Goal: Communication & Community: Answer question/provide support

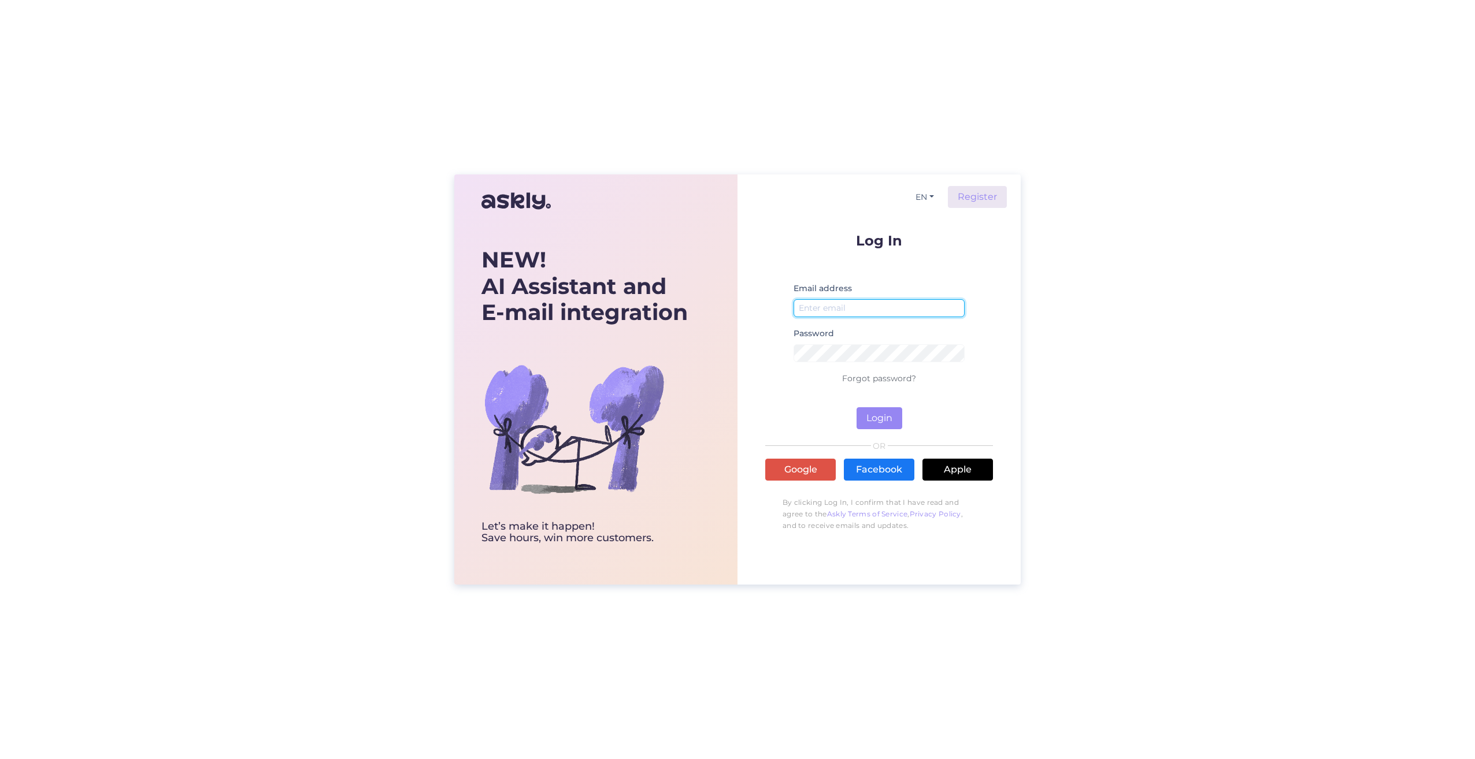
click at [437, 187] on input "email" at bounding box center [878, 308] width 171 height 18
click at [860, 290] on div "Email address" at bounding box center [878, 303] width 171 height 45
click at [850, 312] on input "email" at bounding box center [878, 308] width 171 height 18
type input "[EMAIL_ADDRESS][DOMAIN_NAME]"
click at [865, 384] on p "Forgot password?" at bounding box center [879, 379] width 228 height 14
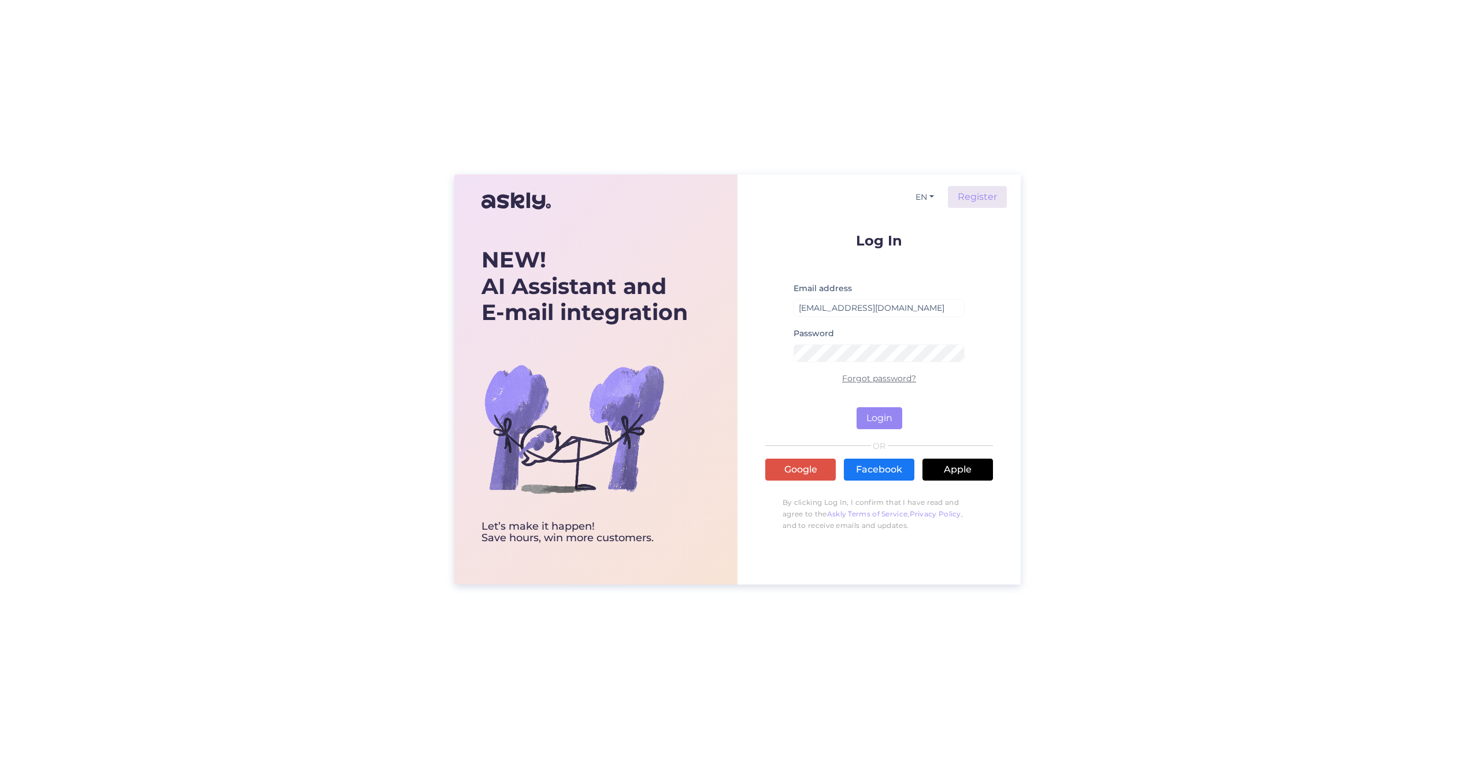
click at [865, 377] on link "Forgot password?" at bounding box center [879, 378] width 74 height 10
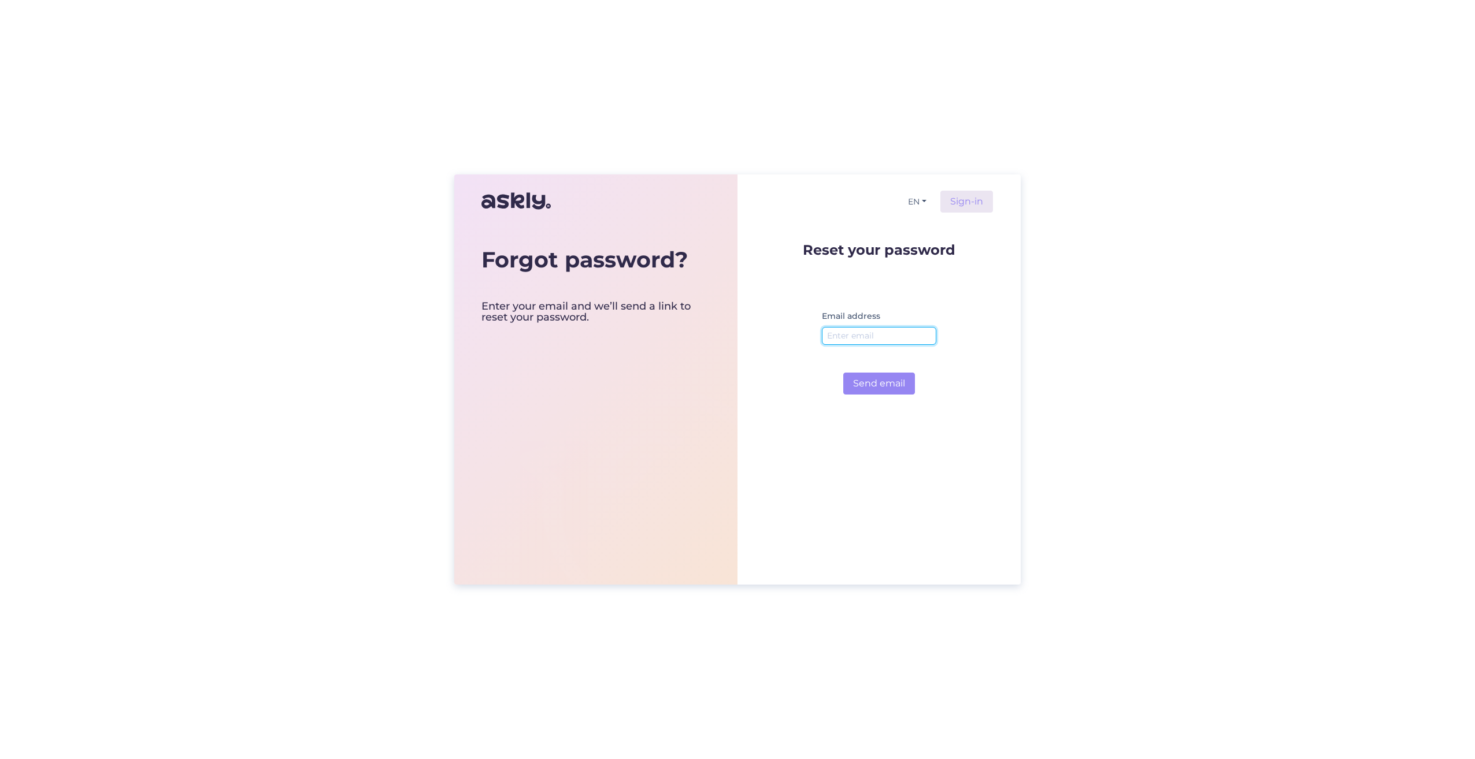
click at [868, 340] on input "email" at bounding box center [879, 336] width 114 height 18
type input "[EMAIL_ADDRESS][DOMAIN_NAME]"
click at [876, 385] on button "Send email" at bounding box center [879, 384] width 72 height 22
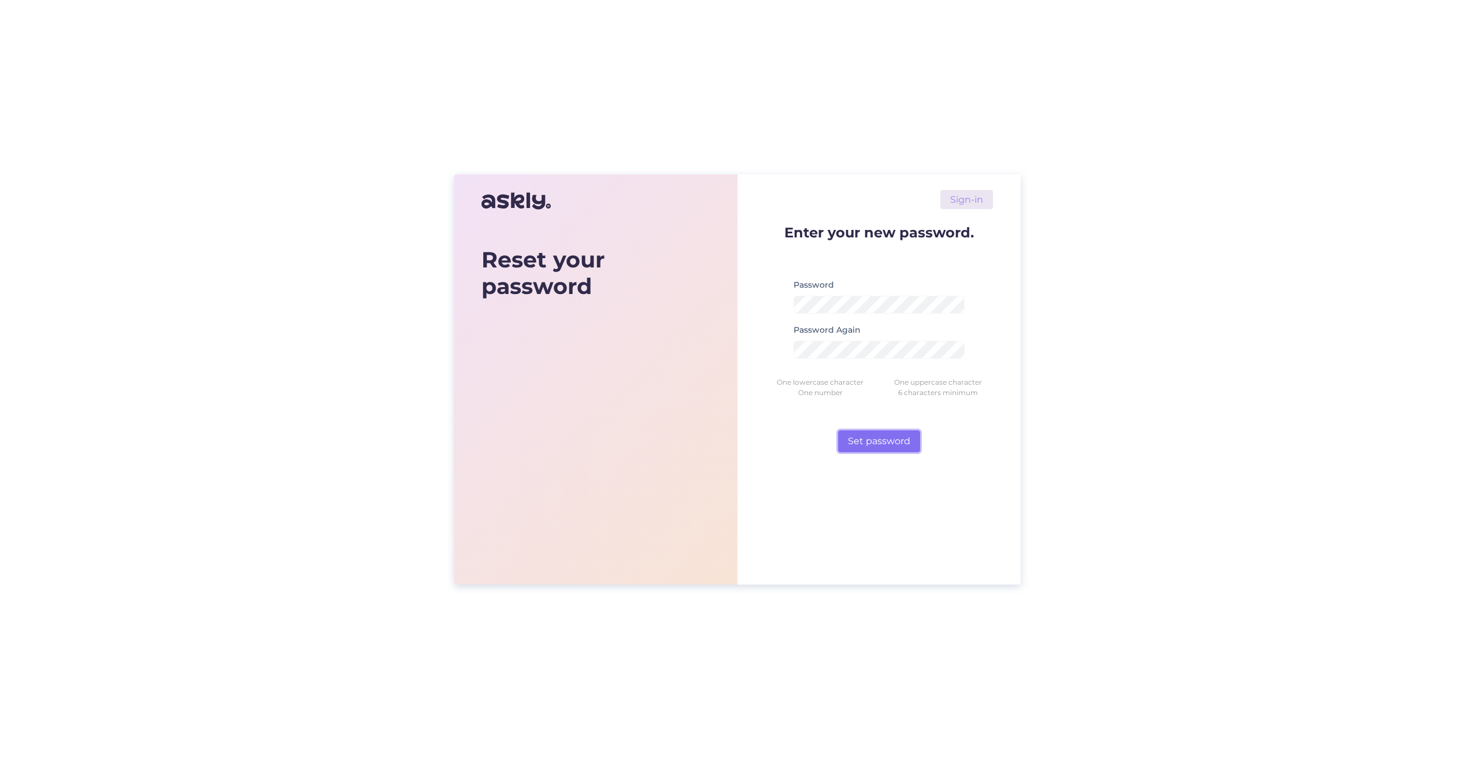
click at [894, 433] on button "Set password" at bounding box center [879, 442] width 82 height 22
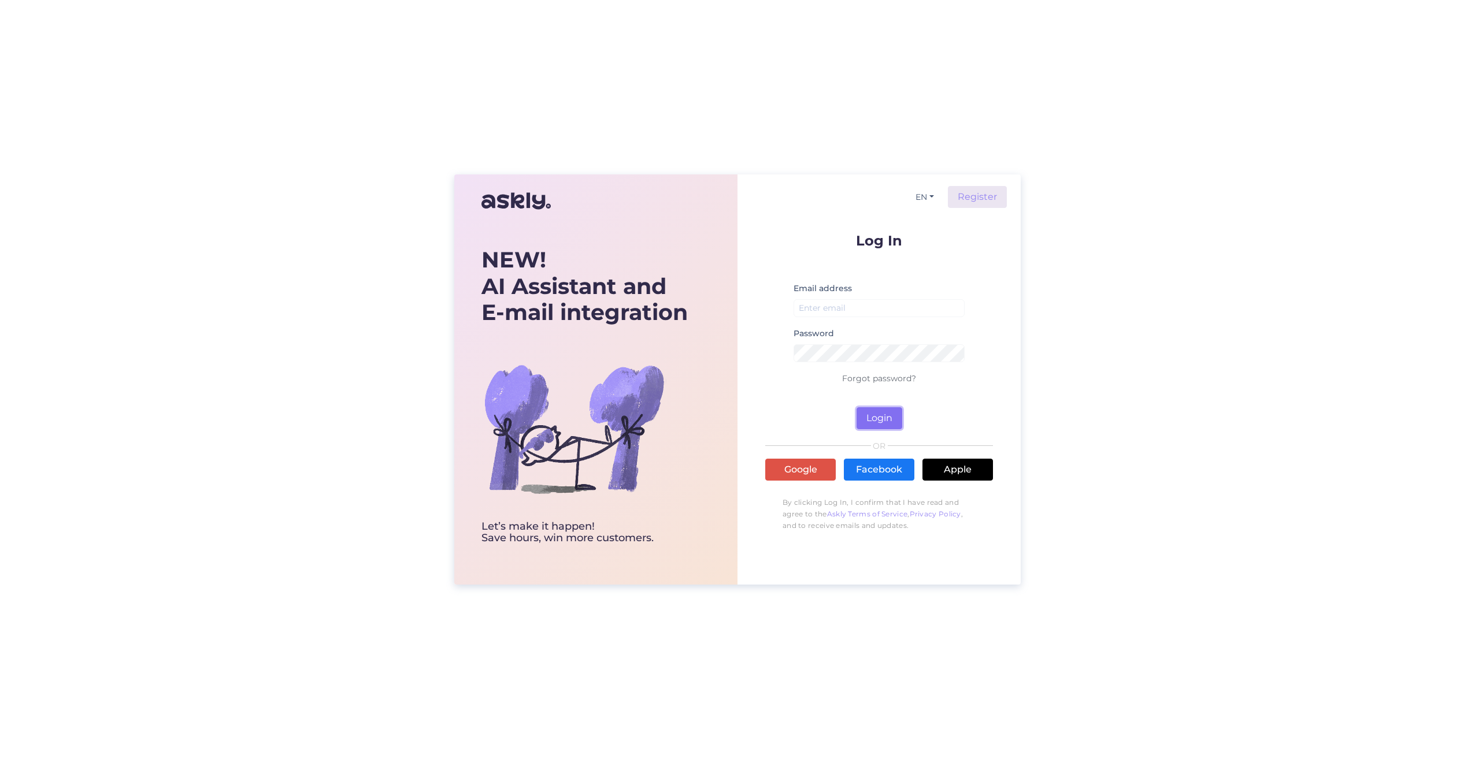
click at [865, 416] on button "Login" at bounding box center [879, 418] width 46 height 22
click at [835, 310] on input "email" at bounding box center [878, 308] width 171 height 18
type input "[EMAIL_ADDRESS][DOMAIN_NAME]"
click at [866, 416] on button "Login" at bounding box center [879, 418] width 46 height 22
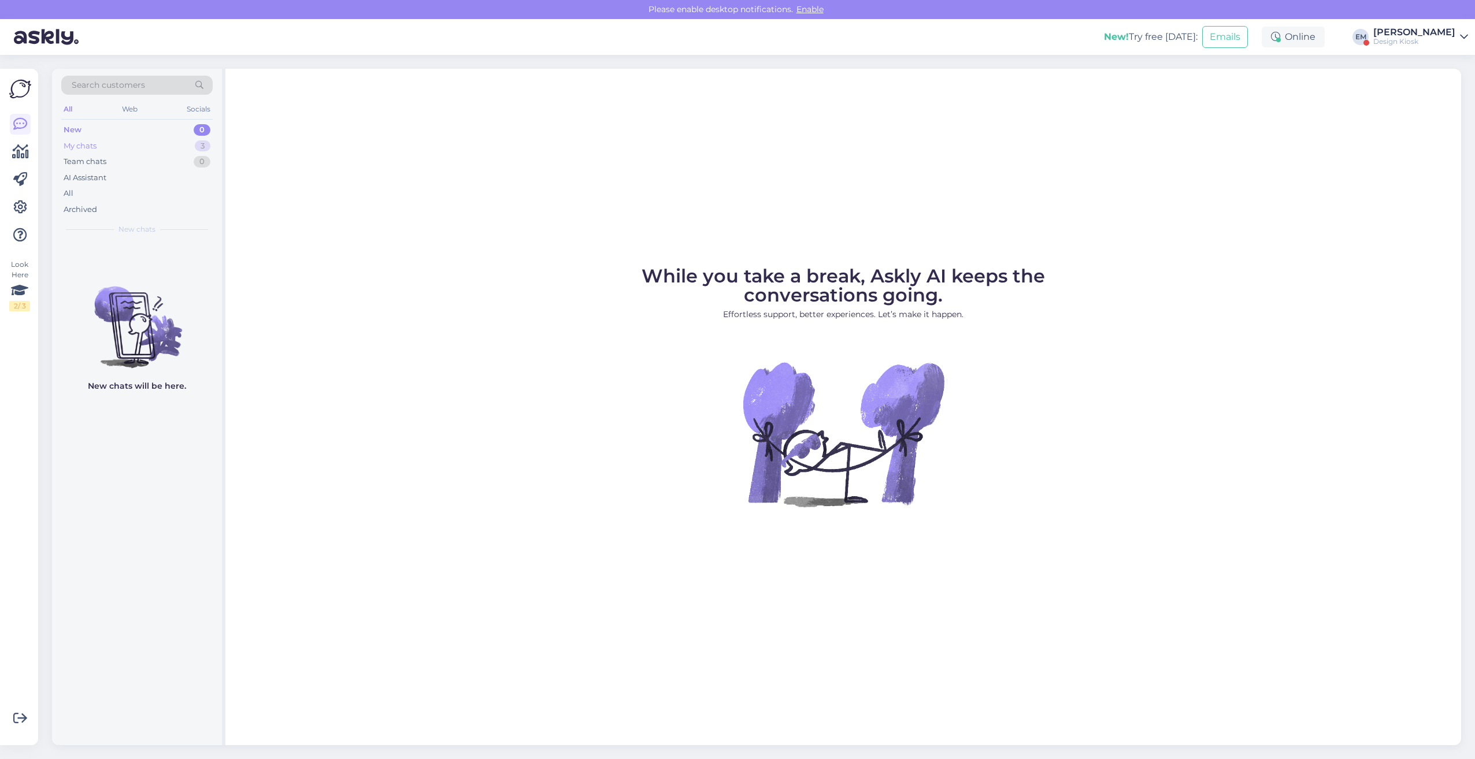
click at [107, 143] on div "My chats 3" at bounding box center [136, 146] width 151 height 16
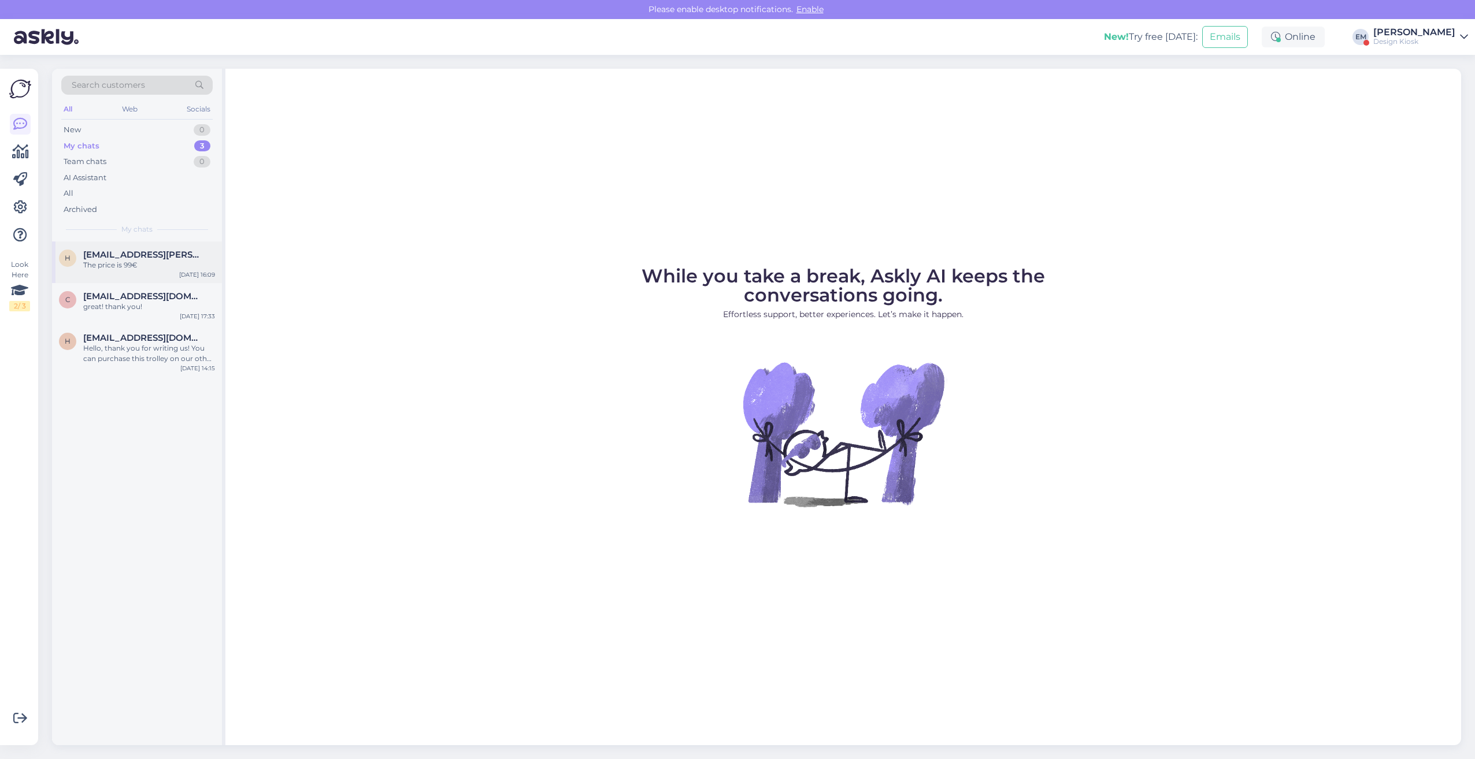
click at [131, 267] on div "The price is 99€" at bounding box center [149, 265] width 132 height 10
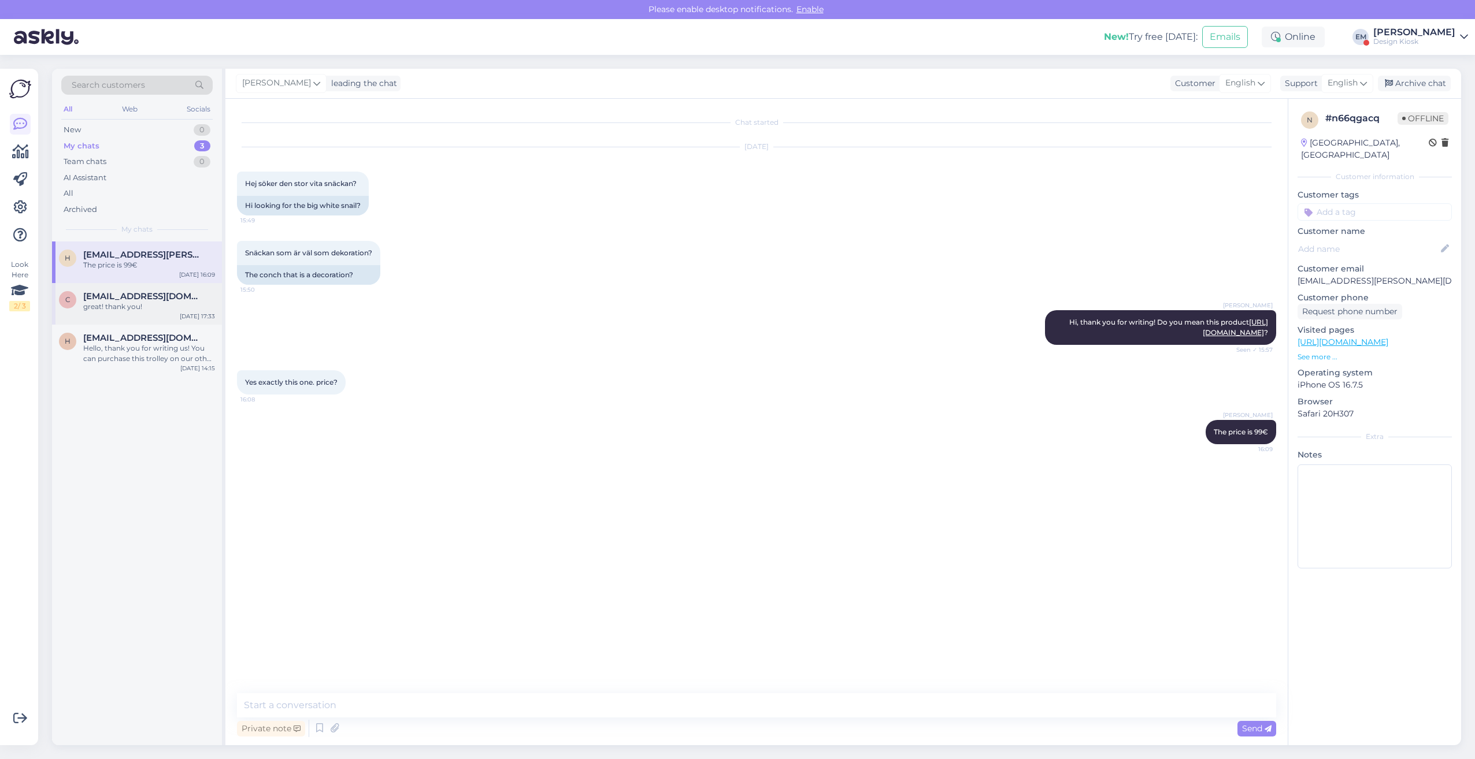
click at [130, 298] on span "[EMAIL_ADDRESS][DOMAIN_NAME]" at bounding box center [143, 296] width 120 height 10
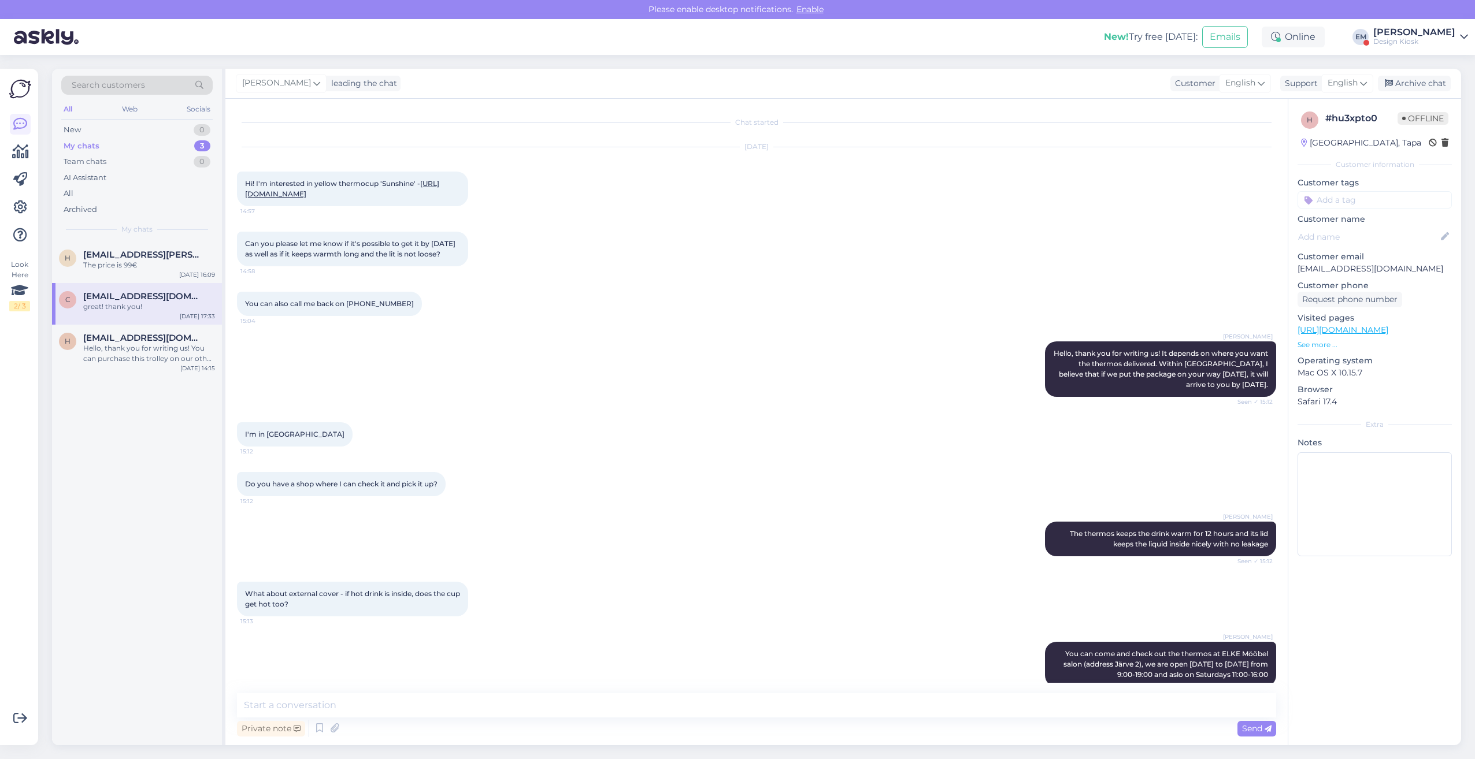
scroll to position [427, 0]
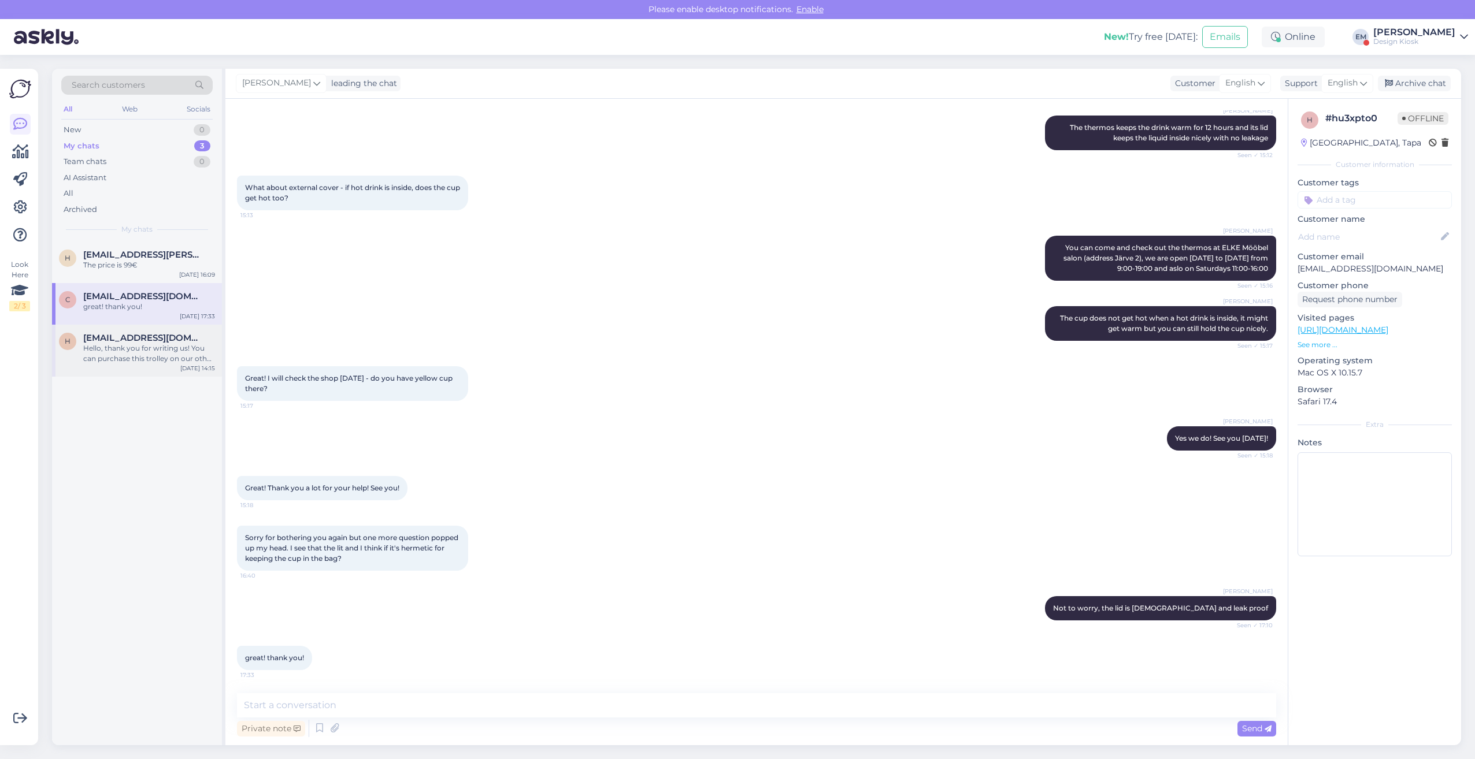
click at [127, 355] on div "Hello, thank you for writing us! You can purchase this trolley on our other web…" at bounding box center [149, 353] width 132 height 21
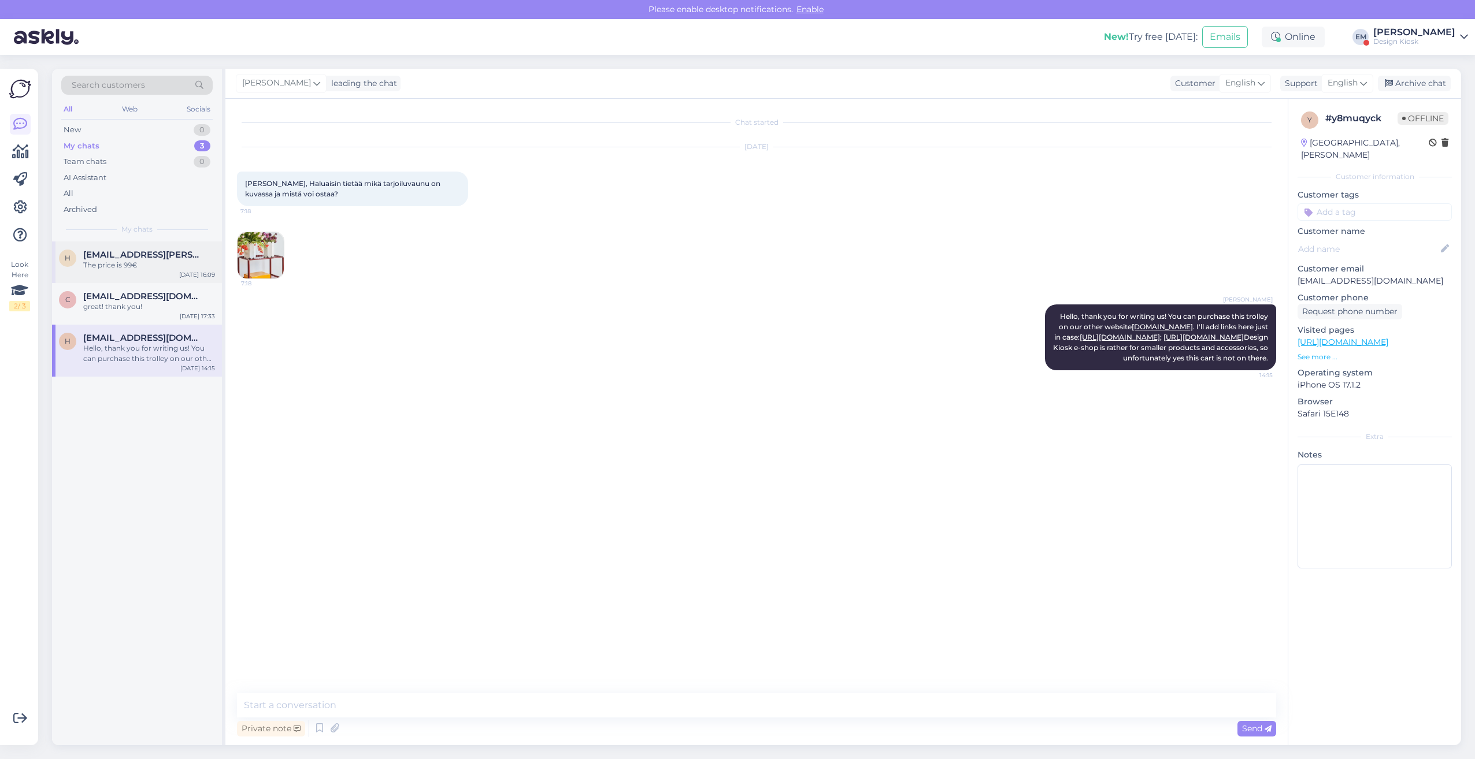
click at [127, 262] on div "The price is 99€" at bounding box center [149, 265] width 132 height 10
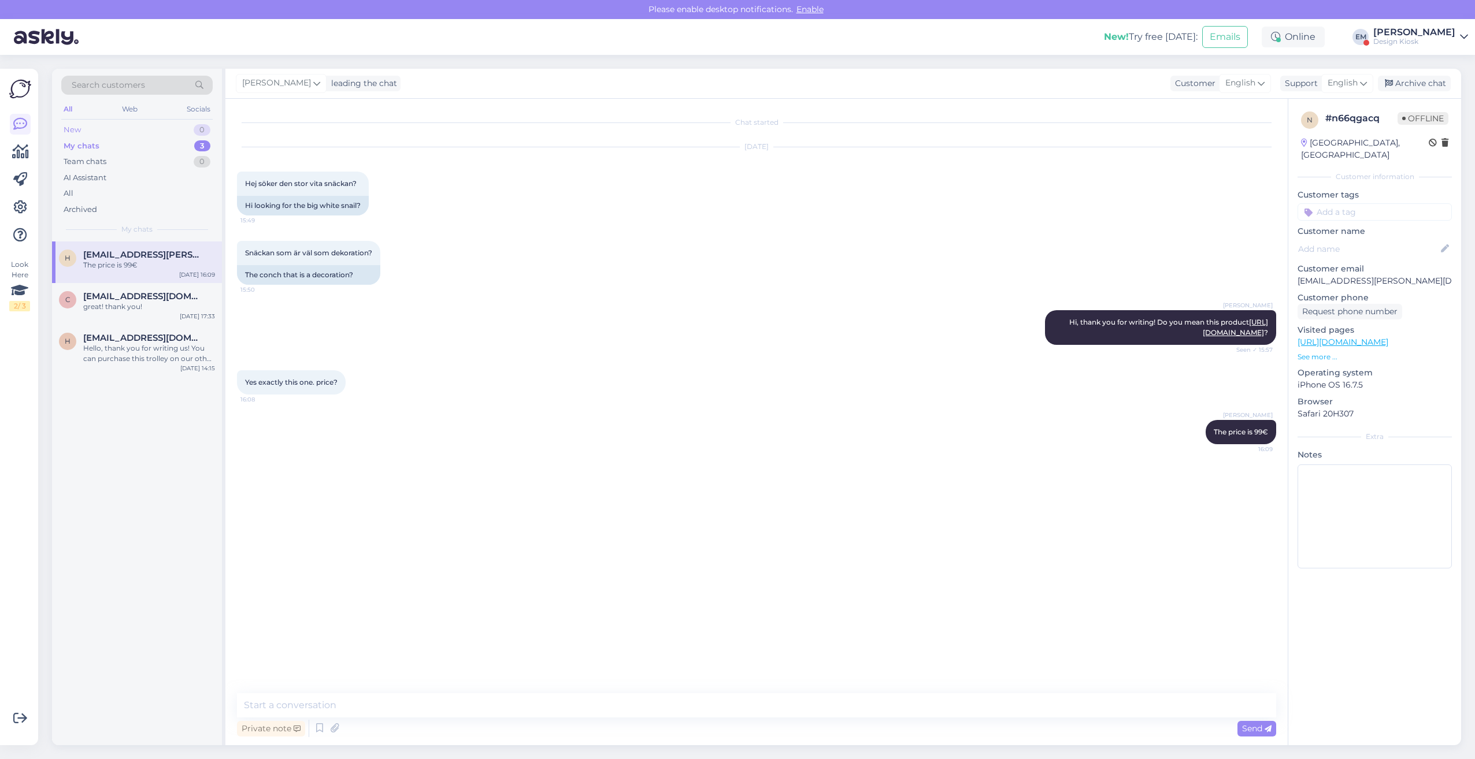
click at [123, 131] on div "New 0" at bounding box center [136, 130] width 151 height 16
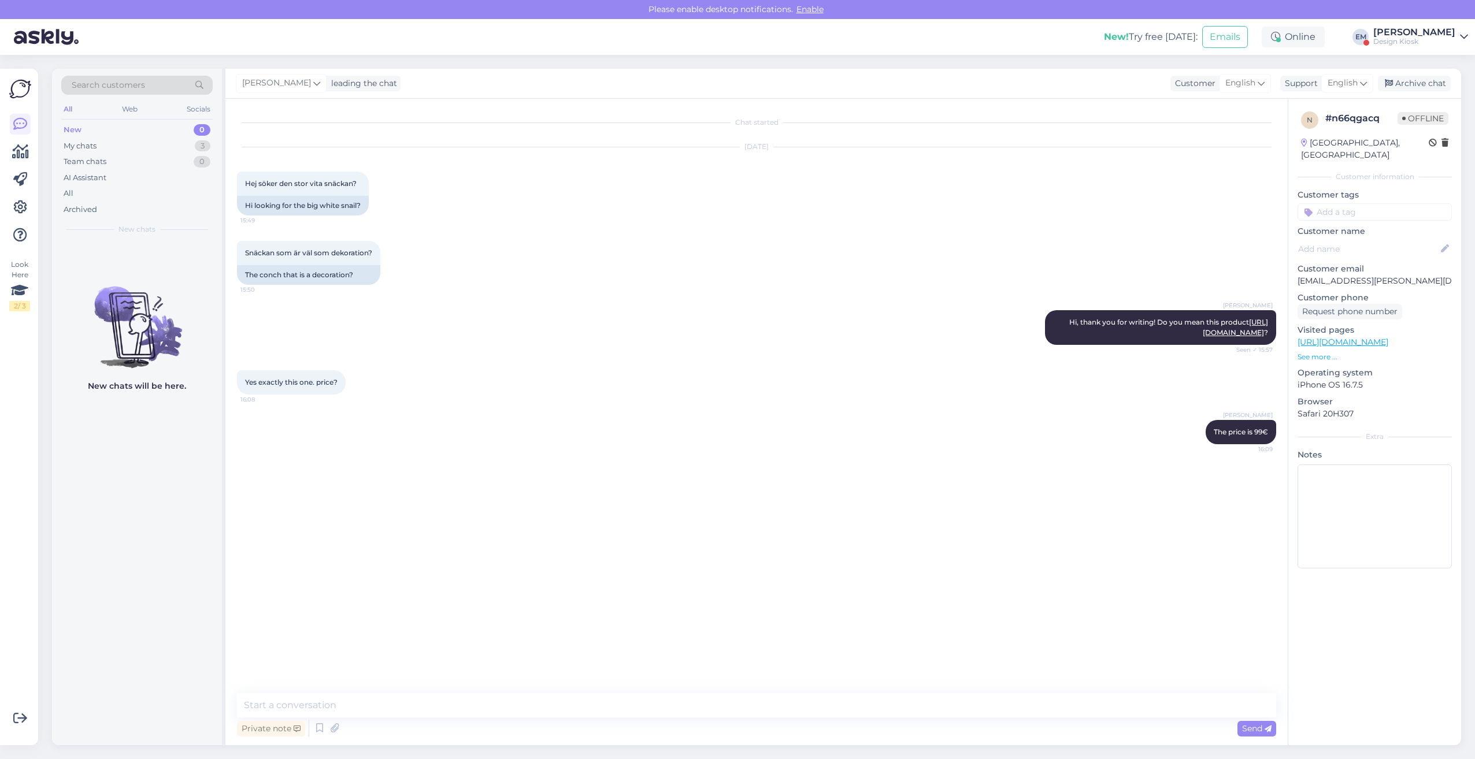
click at [24, 84] on img at bounding box center [20, 89] width 22 height 22
click at [18, 143] on link at bounding box center [20, 152] width 21 height 21
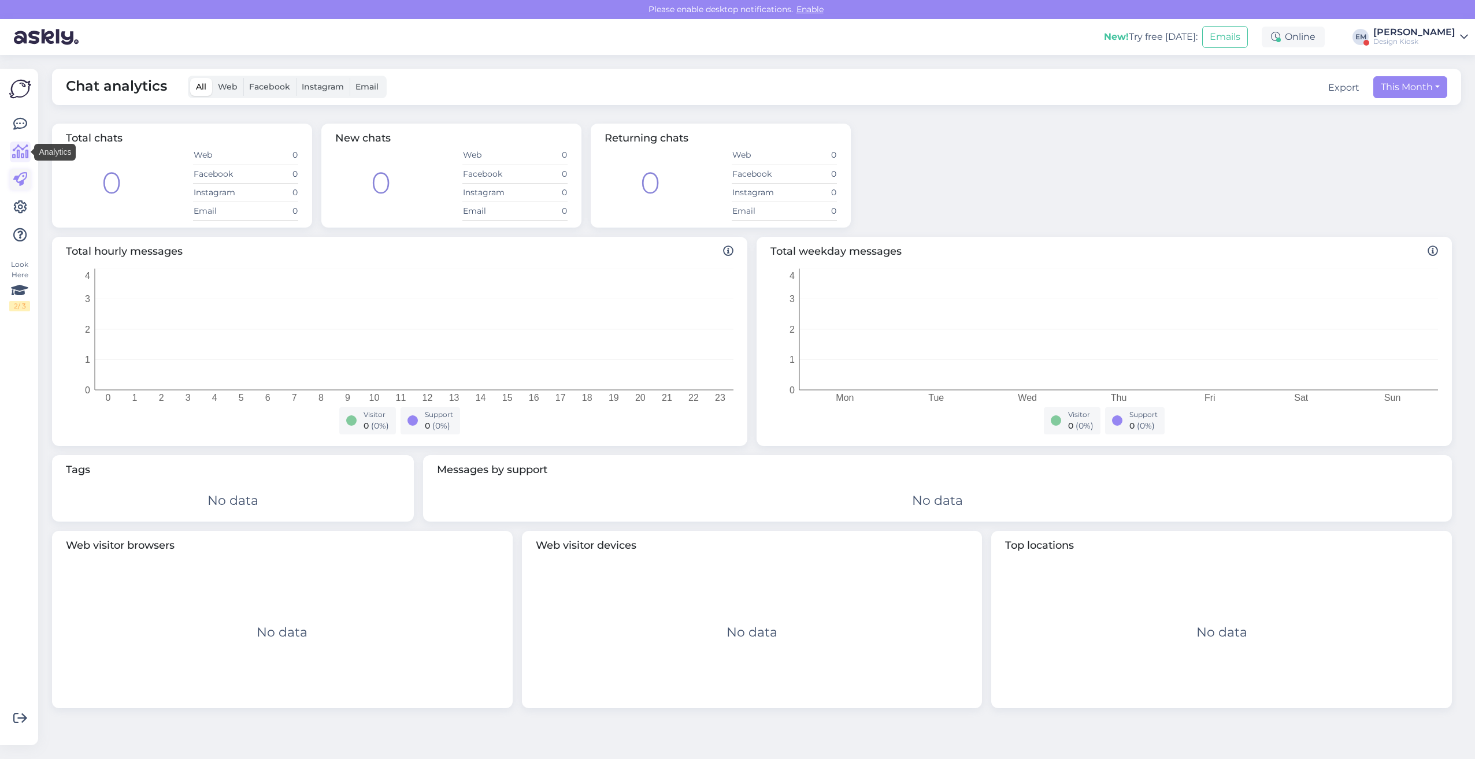
click at [18, 182] on icon at bounding box center [20, 180] width 14 height 14
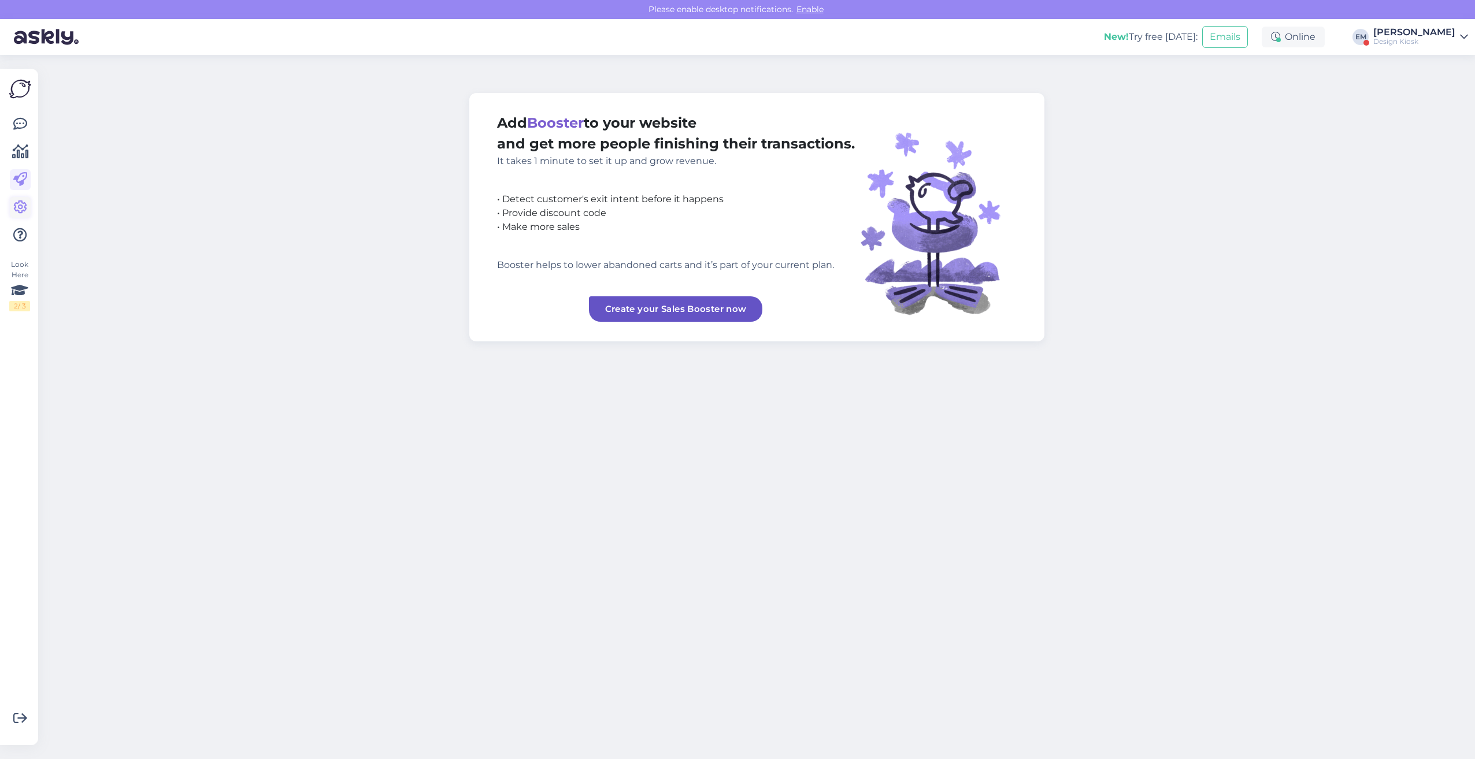
click at [20, 210] on icon at bounding box center [20, 208] width 14 height 14
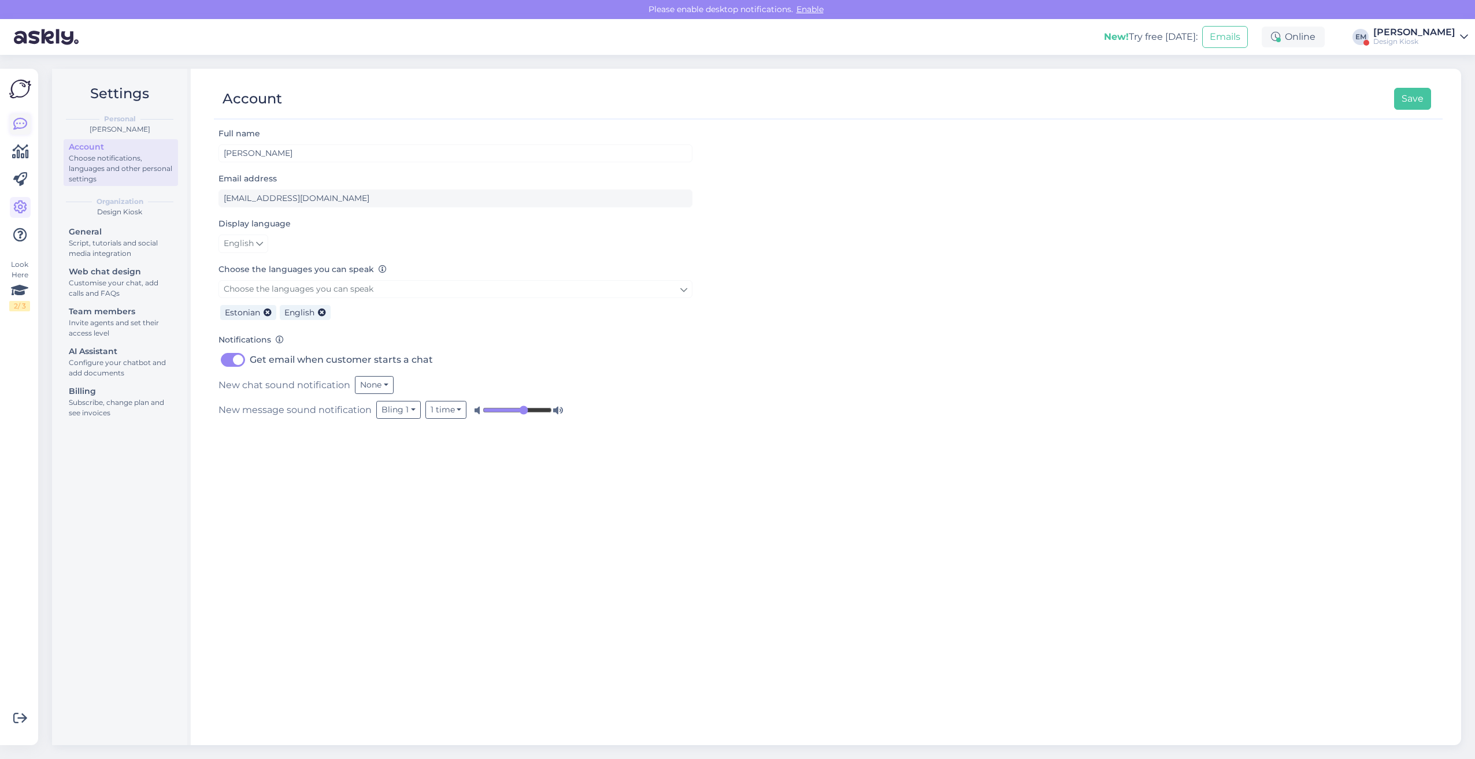
click at [23, 124] on icon at bounding box center [20, 124] width 14 height 14
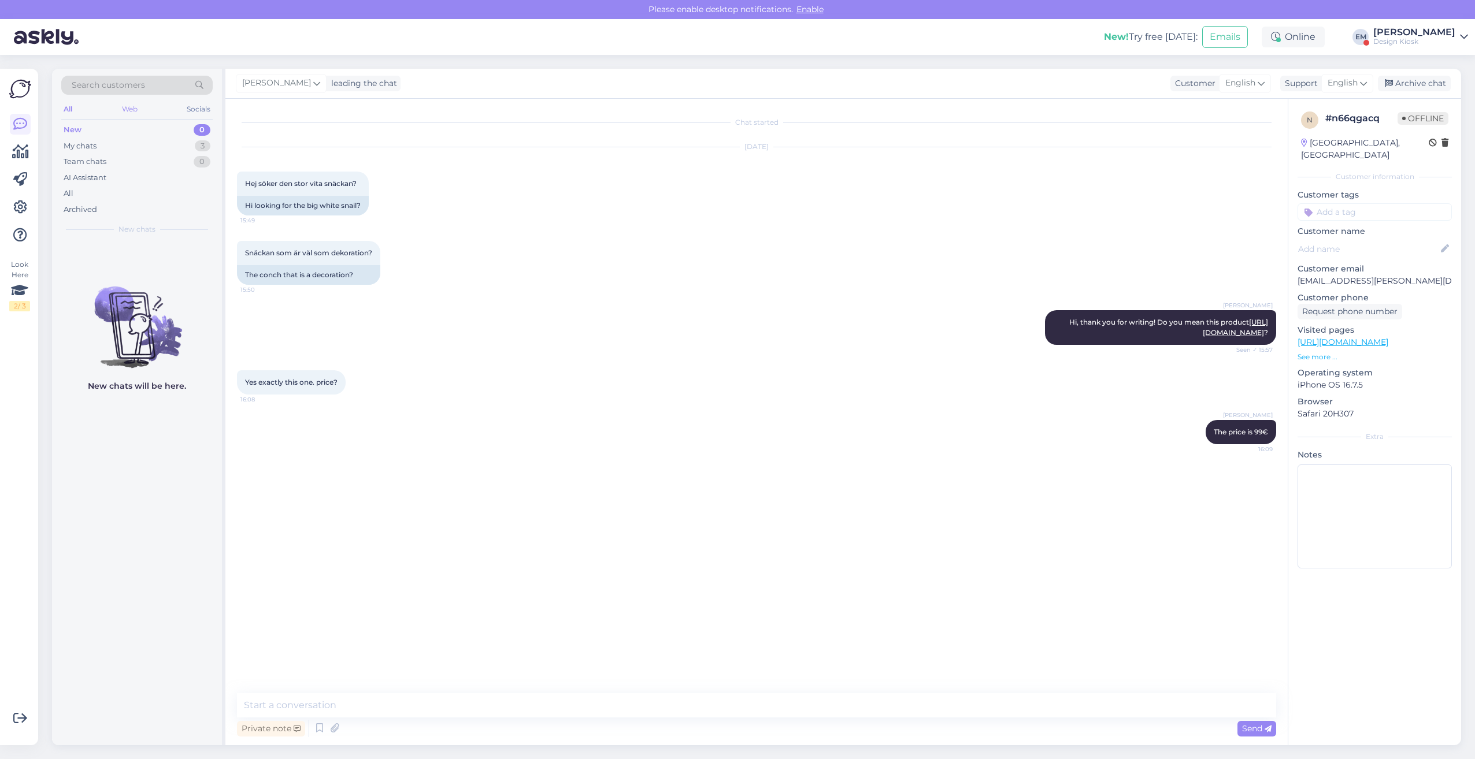
click at [135, 109] on div "Web" at bounding box center [130, 109] width 20 height 15
click at [186, 105] on div "Socials" at bounding box center [198, 109] width 28 height 15
click at [131, 112] on div "Web" at bounding box center [129, 109] width 20 height 15
click at [105, 147] on div "My chats 3" at bounding box center [136, 146] width 151 height 16
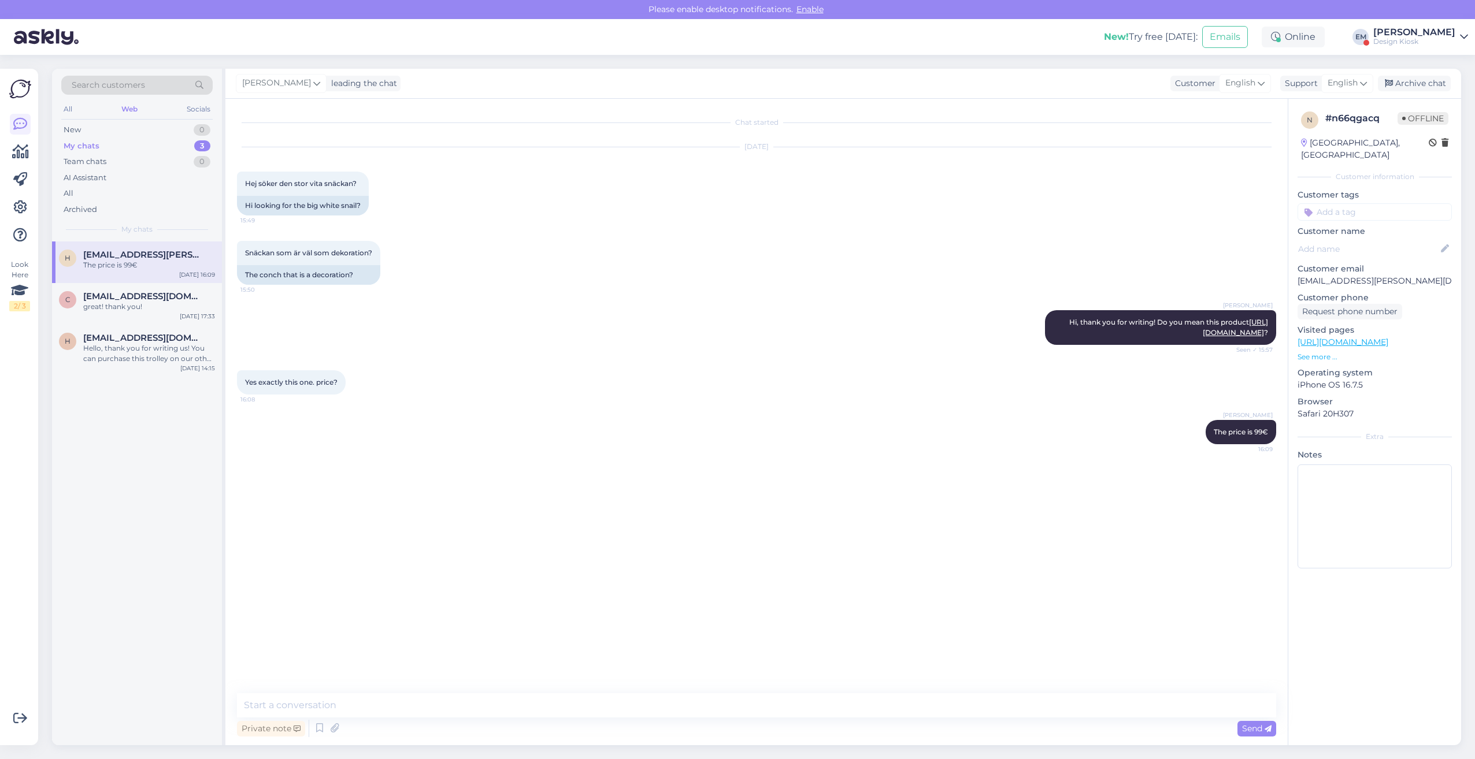
click at [1456, 35] on link "[PERSON_NAME] Design Kiosk" at bounding box center [1420, 37] width 95 height 18
click at [1384, 92] on span "[PERSON_NAME]" at bounding box center [1376, 89] width 81 height 18
click at [1440, 90] on button "Open" at bounding box center [1442, 89] width 32 height 18
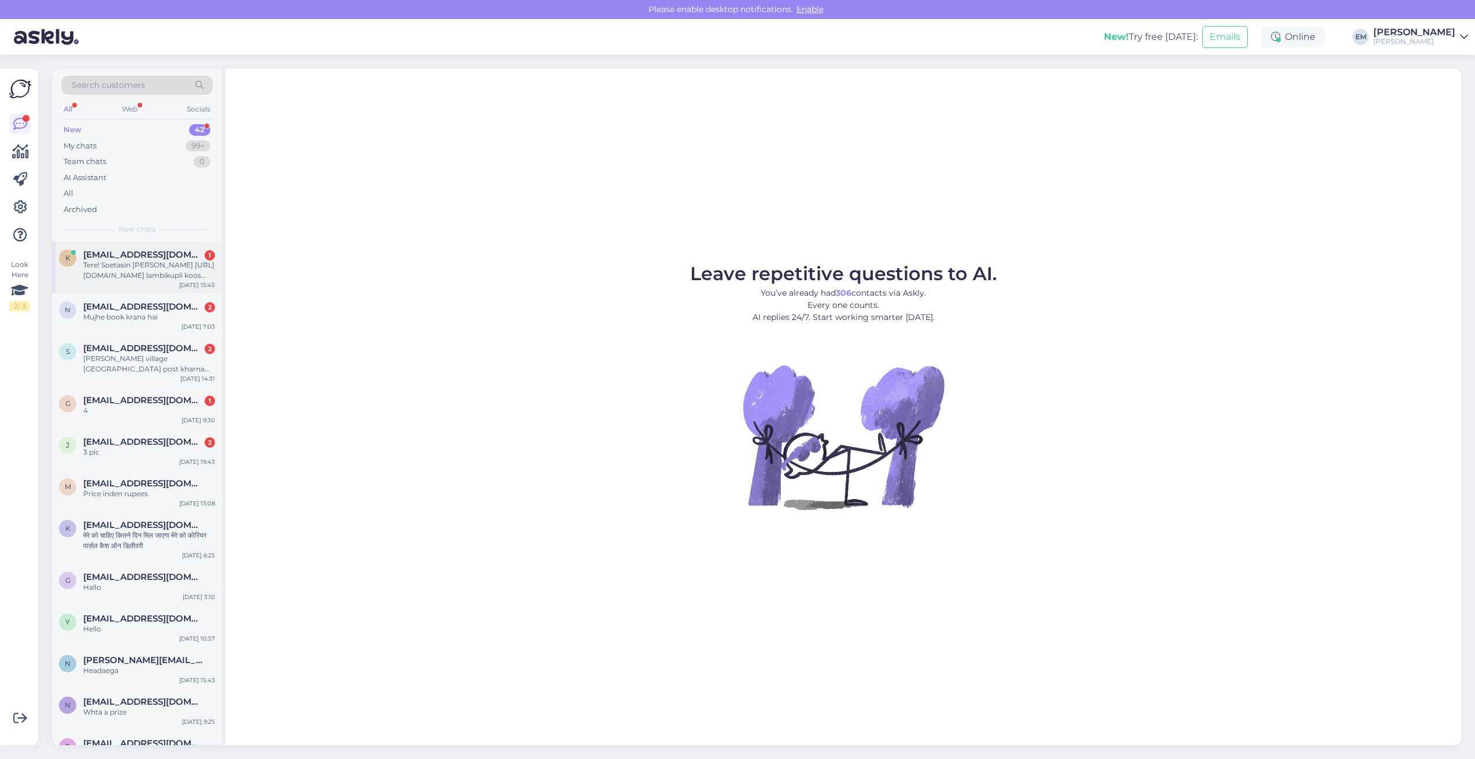
click at [125, 268] on div "Tere! Soetasin [PERSON_NAME] [URL][DOMAIN_NAME] lambikupli koos [URL][DOMAIN_NA…" at bounding box center [149, 270] width 132 height 21
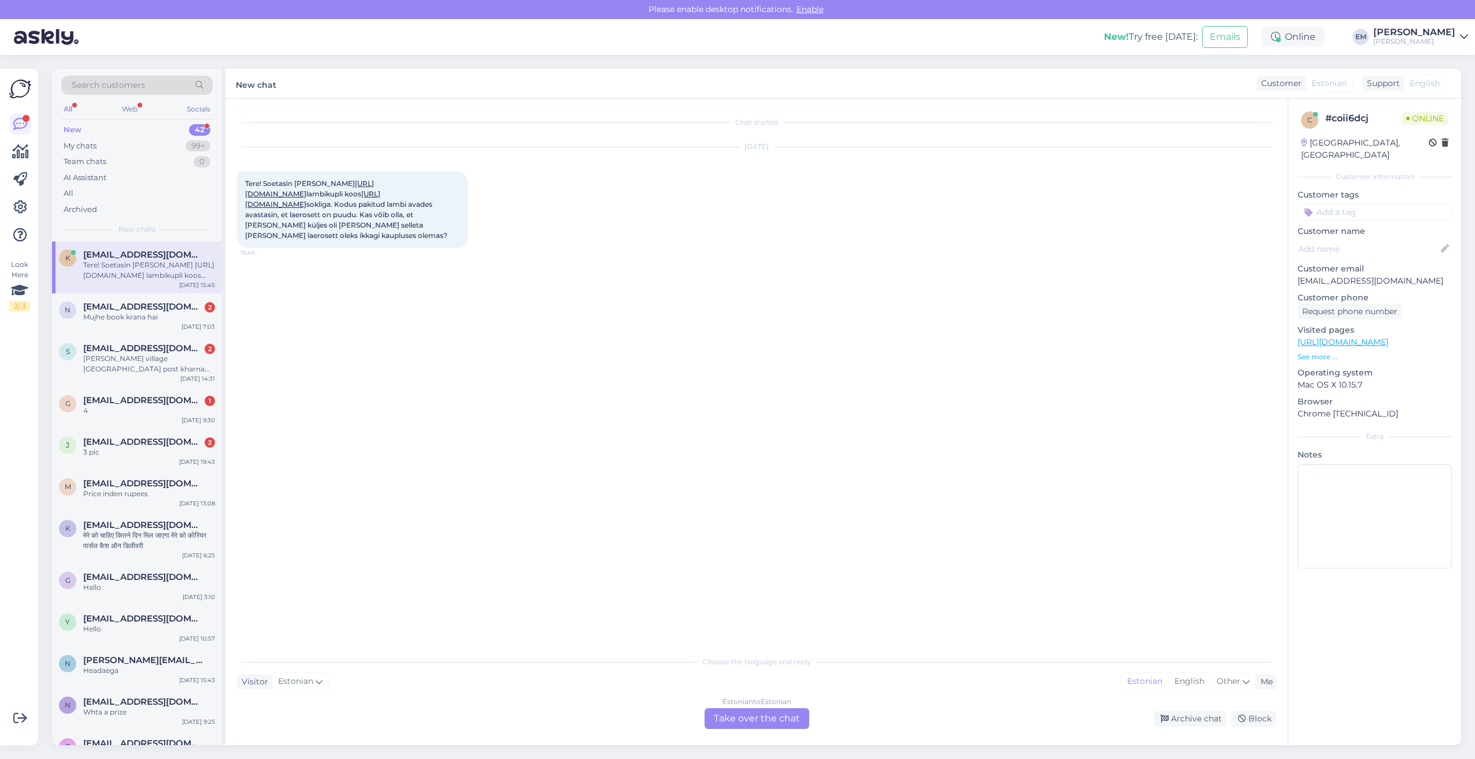
click at [380, 205] on link "[URL][DOMAIN_NAME]" at bounding box center [312, 199] width 135 height 19
click at [490, 685] on div "Visitor Estonian Me Estonian English Other" at bounding box center [756, 682] width 1039 height 16
click at [882, 544] on div "Chat started [DATE] Tere! Soetasin [PERSON_NAME] [URL][DOMAIN_NAME] lambikupli …" at bounding box center [762, 374] width 1050 height 529
drag, startPoint x: 428, startPoint y: 692, endPoint x: 539, endPoint y: 687, distance: 111.1
click at [464, 688] on div "Choose the language and reply Visitor Estonian Me Estonian English Other Estoni…" at bounding box center [756, 689] width 1039 height 79
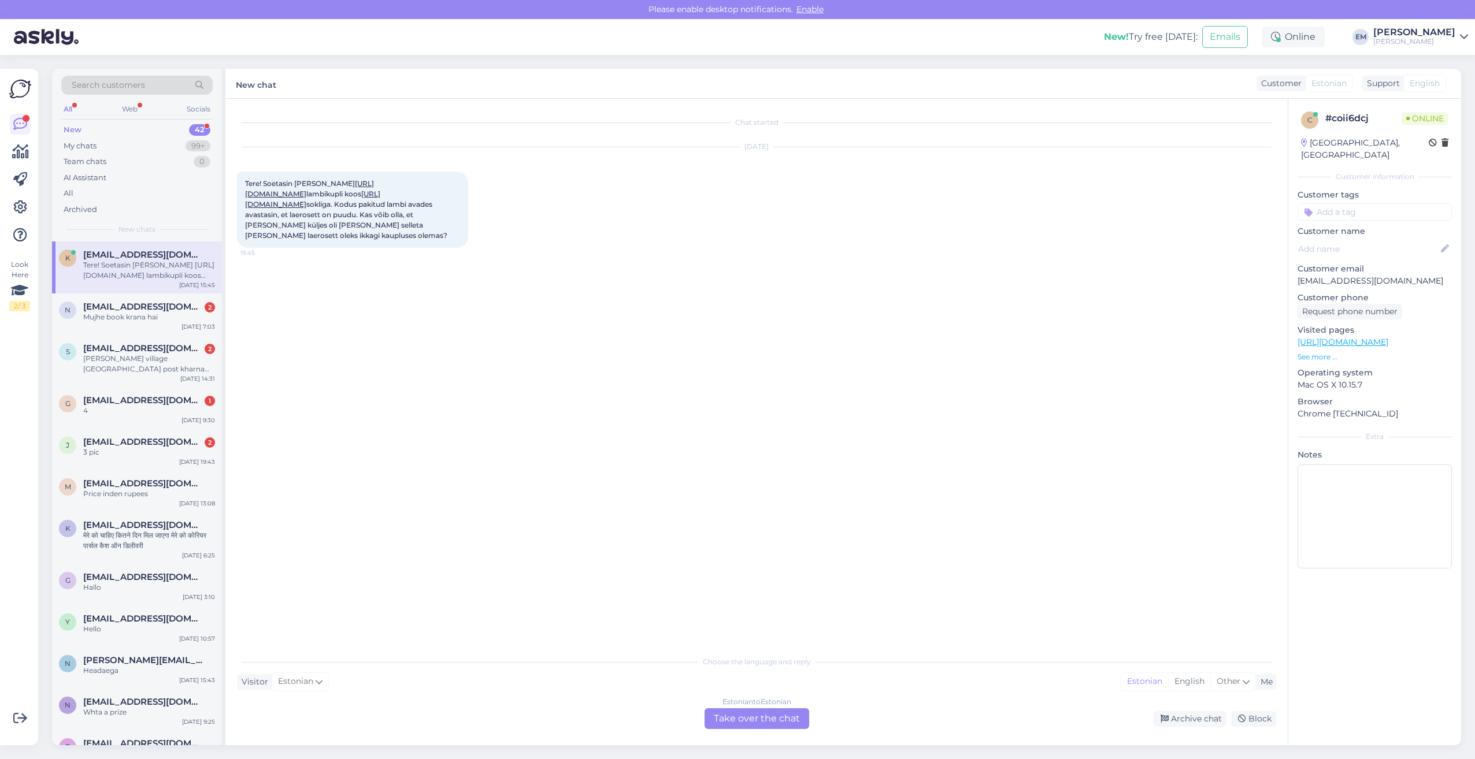
click at [710, 716] on div "Estonian to Estonian Take over the chat" at bounding box center [756, 719] width 105 height 21
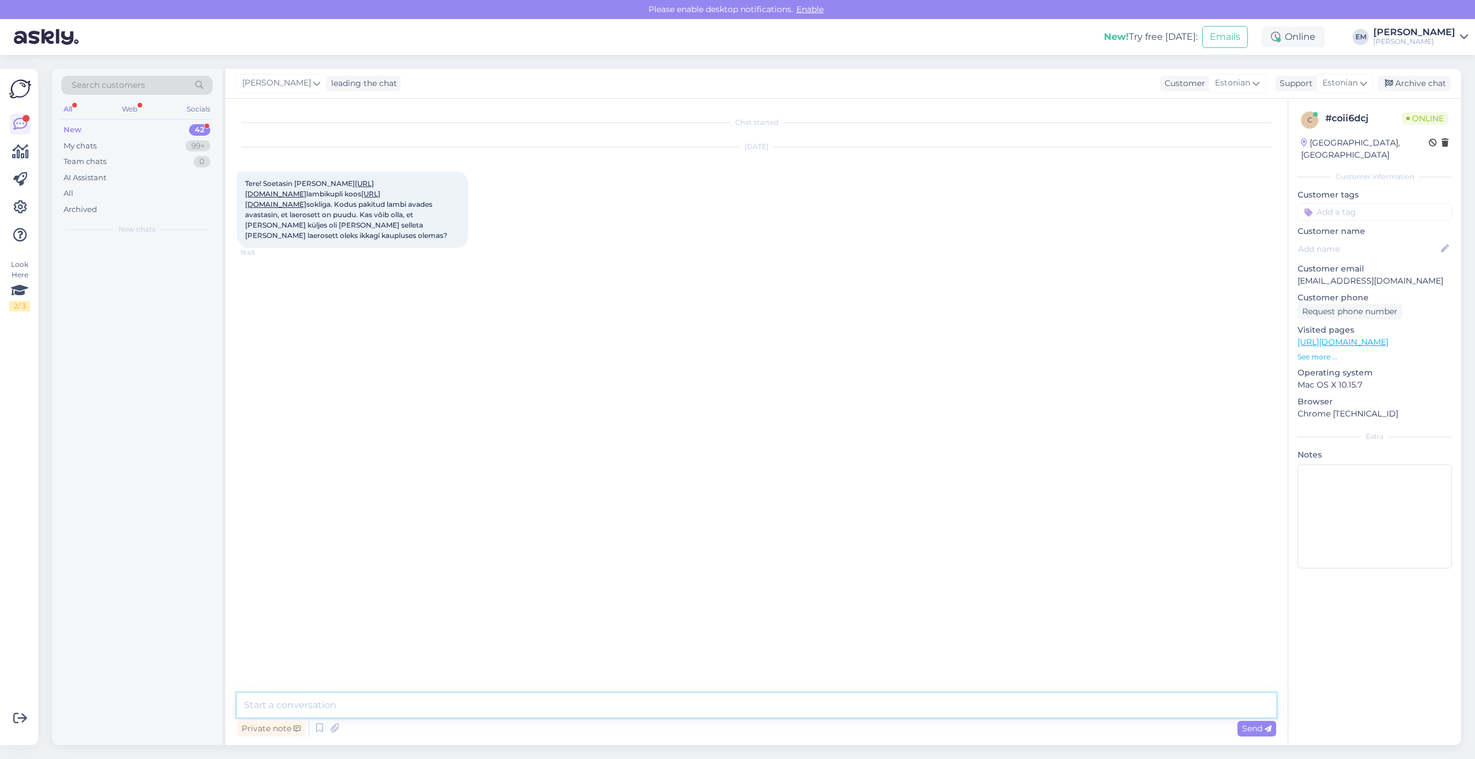
click at [387, 700] on textarea at bounding box center [756, 706] width 1039 height 24
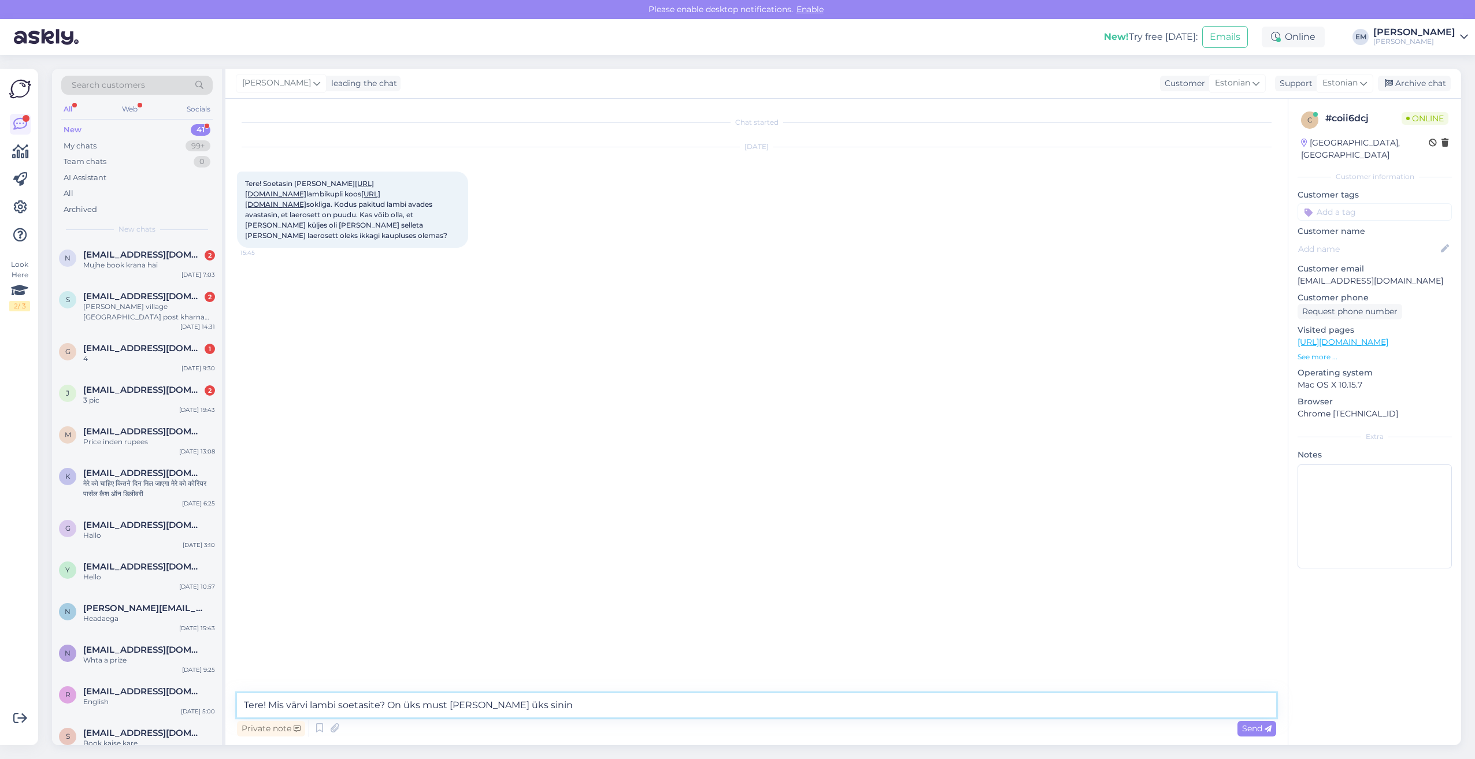
type textarea "Tere! Mis värvi lambi soetasite? On üks must [PERSON_NAME] üks sinine"
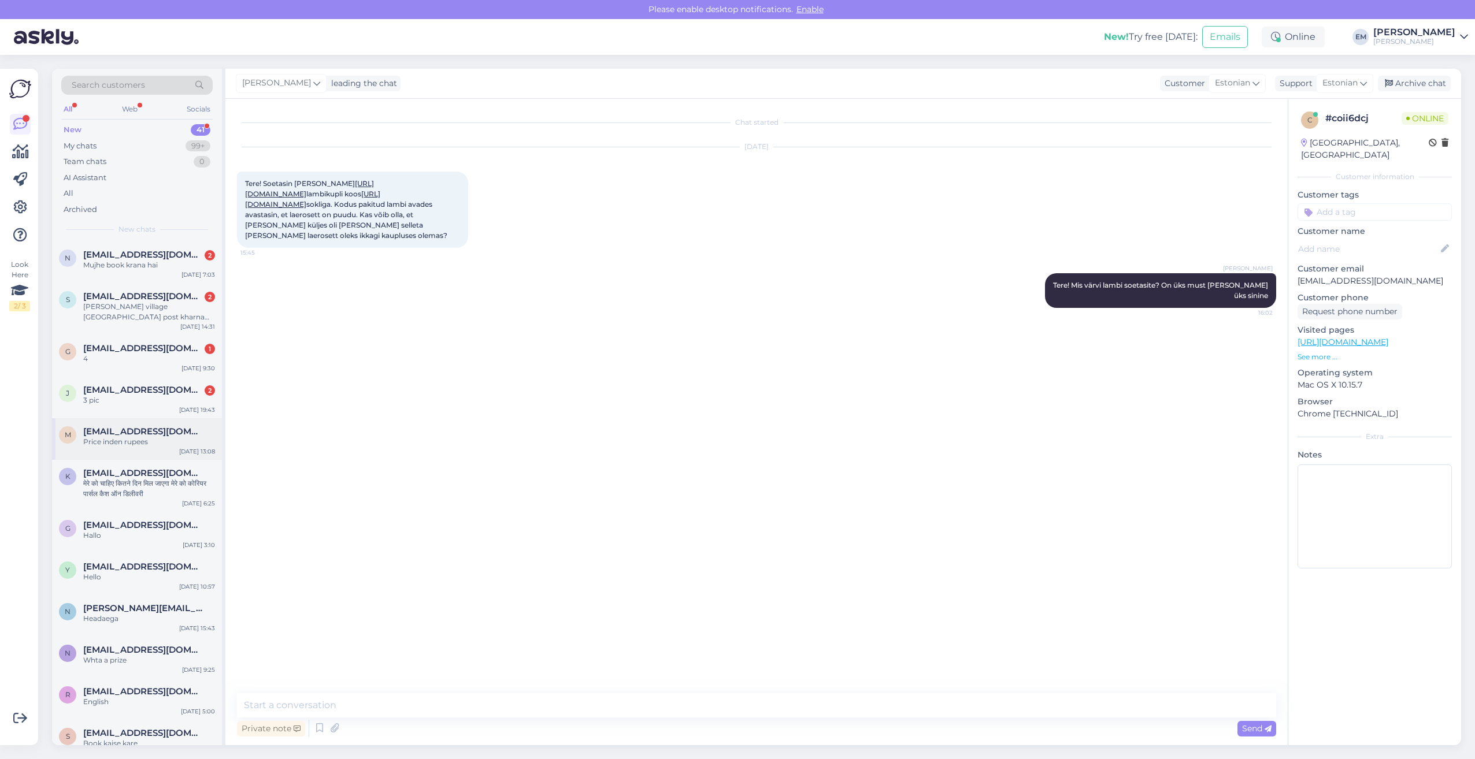
click at [140, 433] on span "[EMAIL_ADDRESS][DOMAIN_NAME]" at bounding box center [143, 432] width 120 height 10
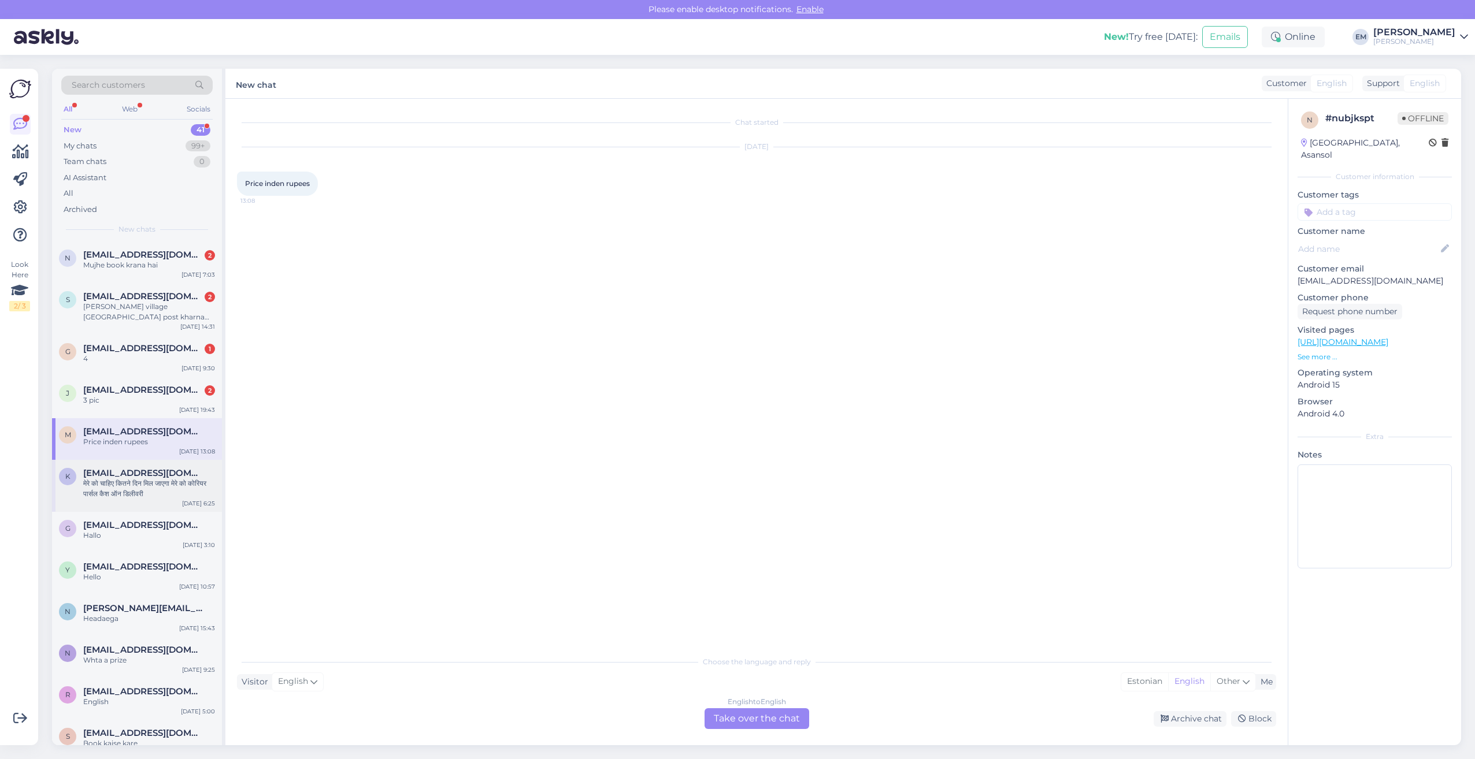
click at [134, 475] on span "[EMAIL_ADDRESS][DOMAIN_NAME]" at bounding box center [143, 473] width 120 height 10
click at [118, 540] on div "Hallo" at bounding box center [149, 536] width 132 height 10
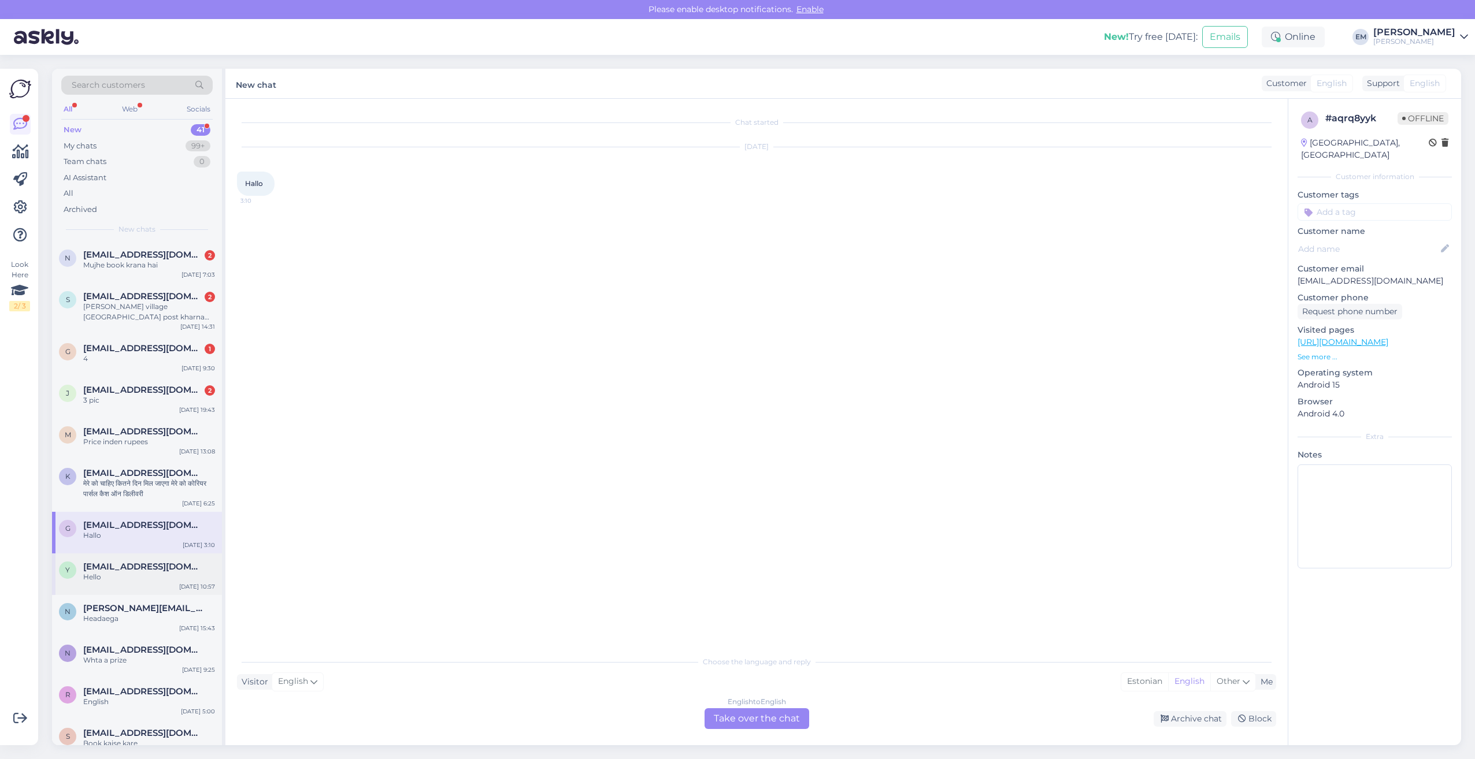
click at [114, 578] on div "Hello" at bounding box center [149, 577] width 132 height 10
click at [117, 627] on div "n [PERSON_NAME][EMAIL_ADDRESS][PERSON_NAME][DOMAIN_NAME] Headaega [DATE] 15:43" at bounding box center [137, 616] width 170 height 42
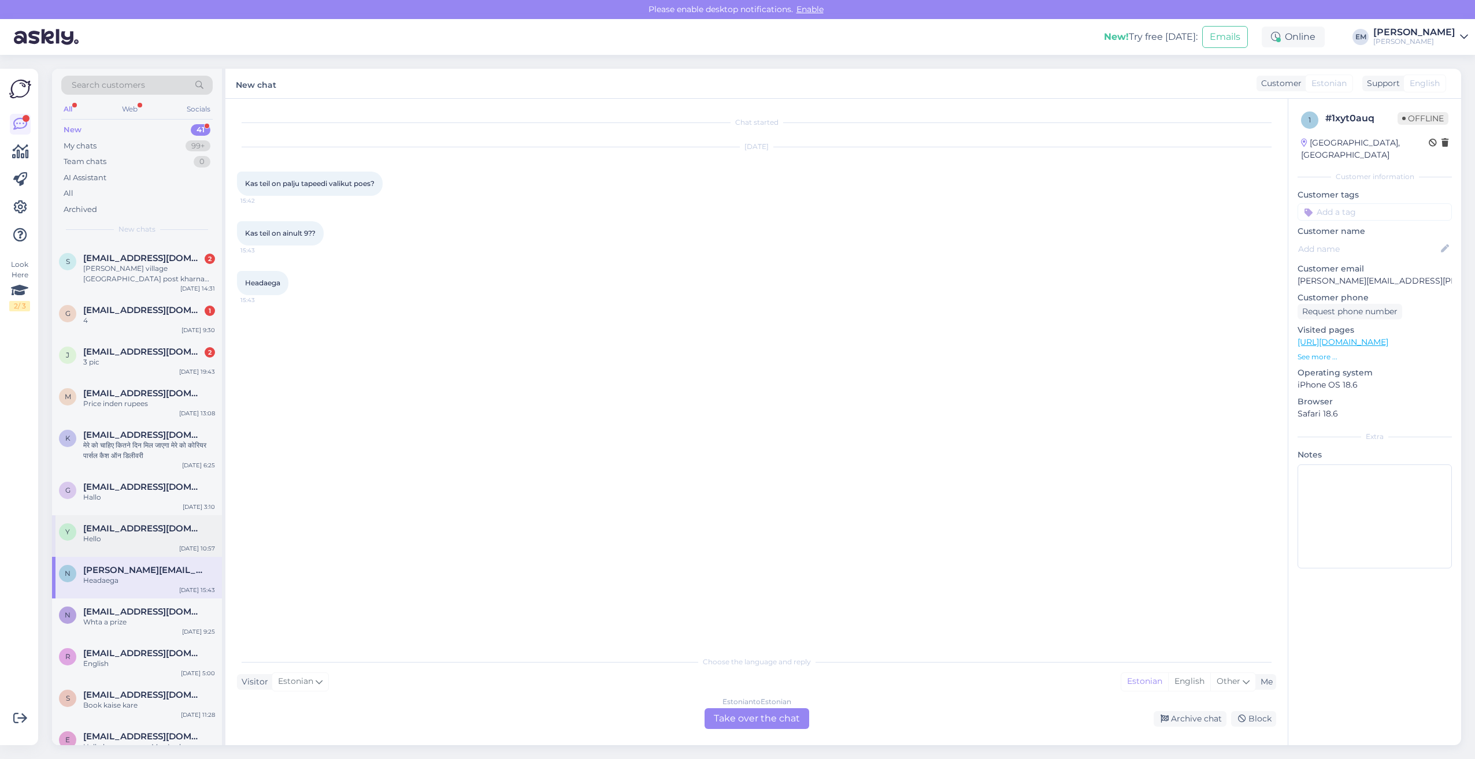
scroll to position [58, 0]
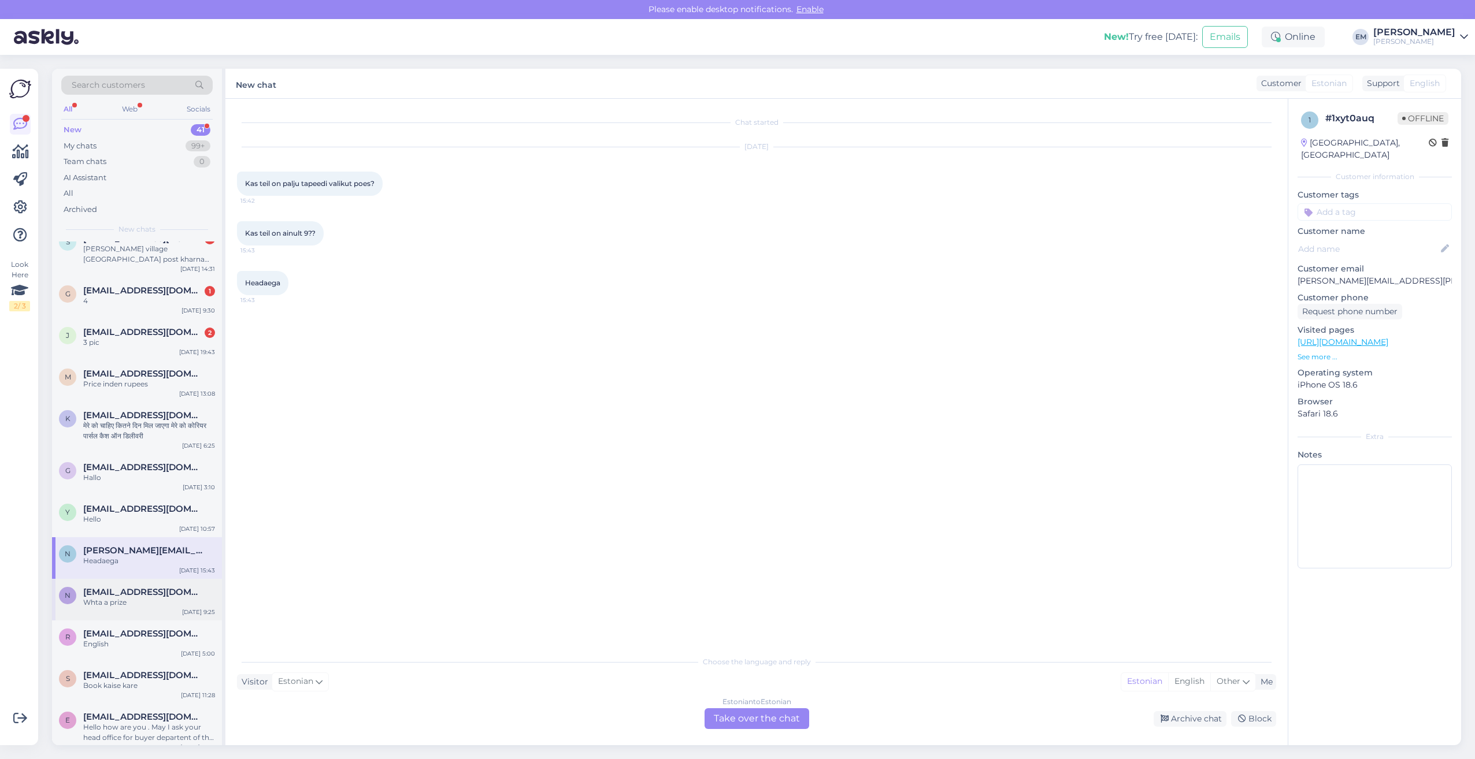
click at [115, 588] on span "[EMAIL_ADDRESS][DOMAIN_NAME]" at bounding box center [143, 592] width 120 height 10
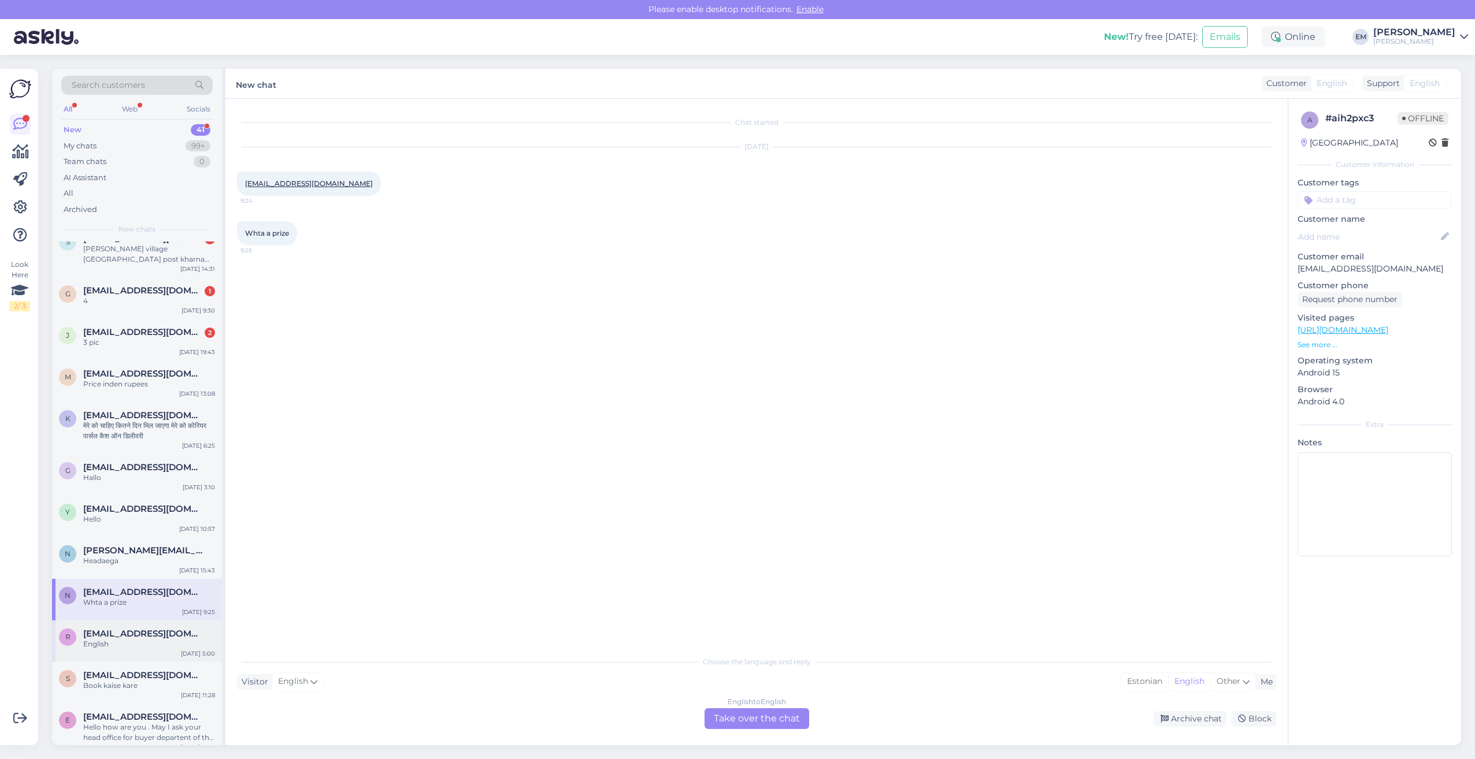
click at [114, 635] on span "[EMAIL_ADDRESS][DOMAIN_NAME]" at bounding box center [143, 634] width 120 height 10
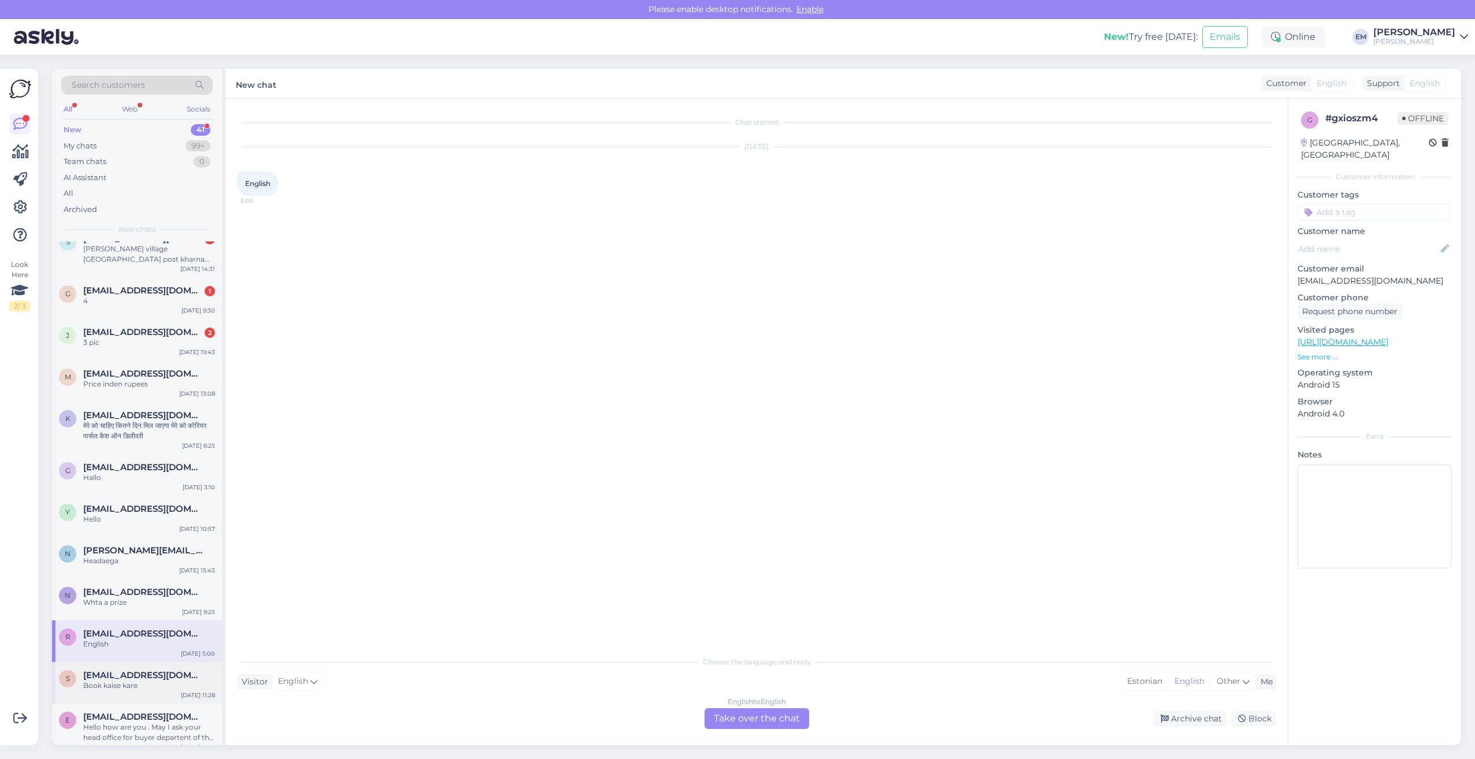
click at [114, 676] on span "[EMAIL_ADDRESS][DOMAIN_NAME]" at bounding box center [143, 675] width 120 height 10
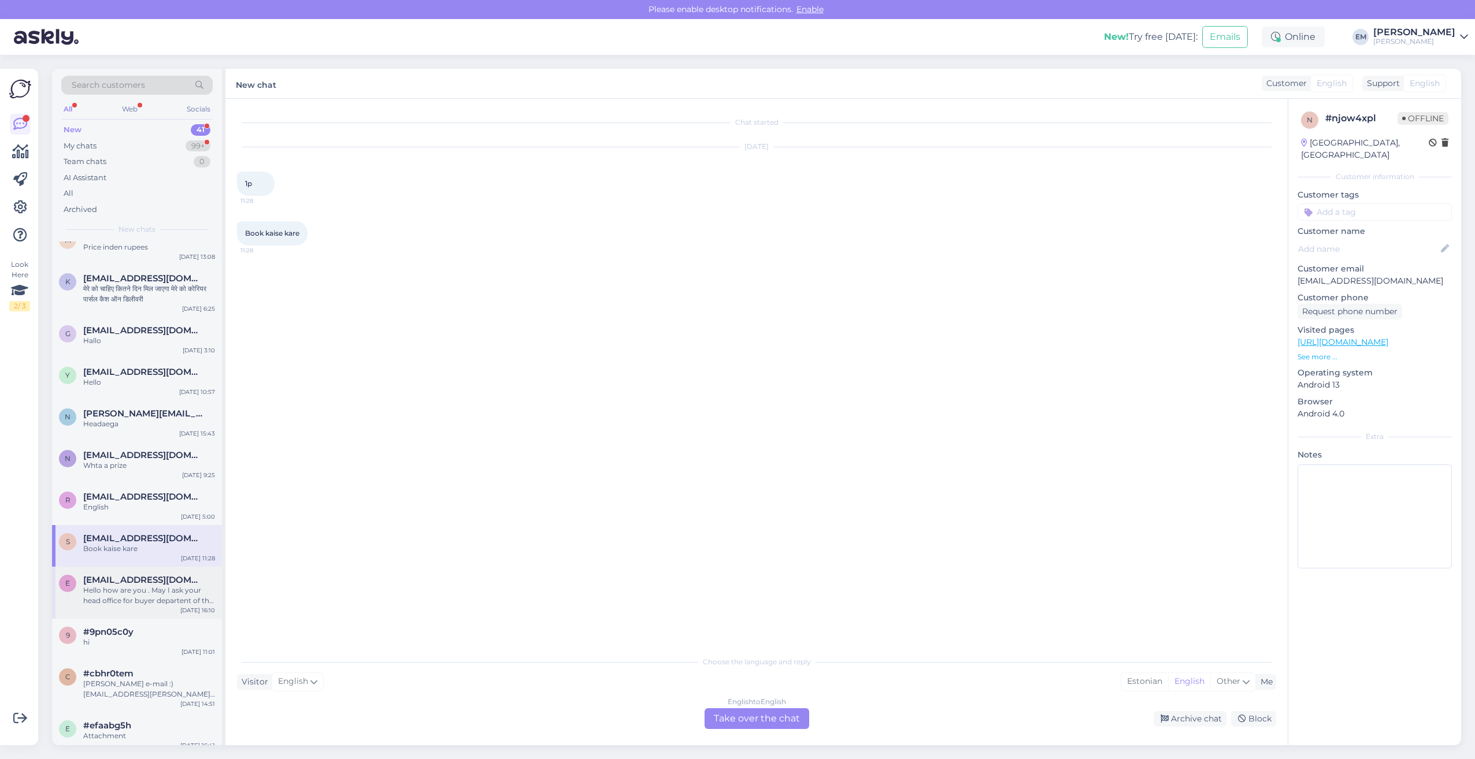
scroll to position [231, 0]
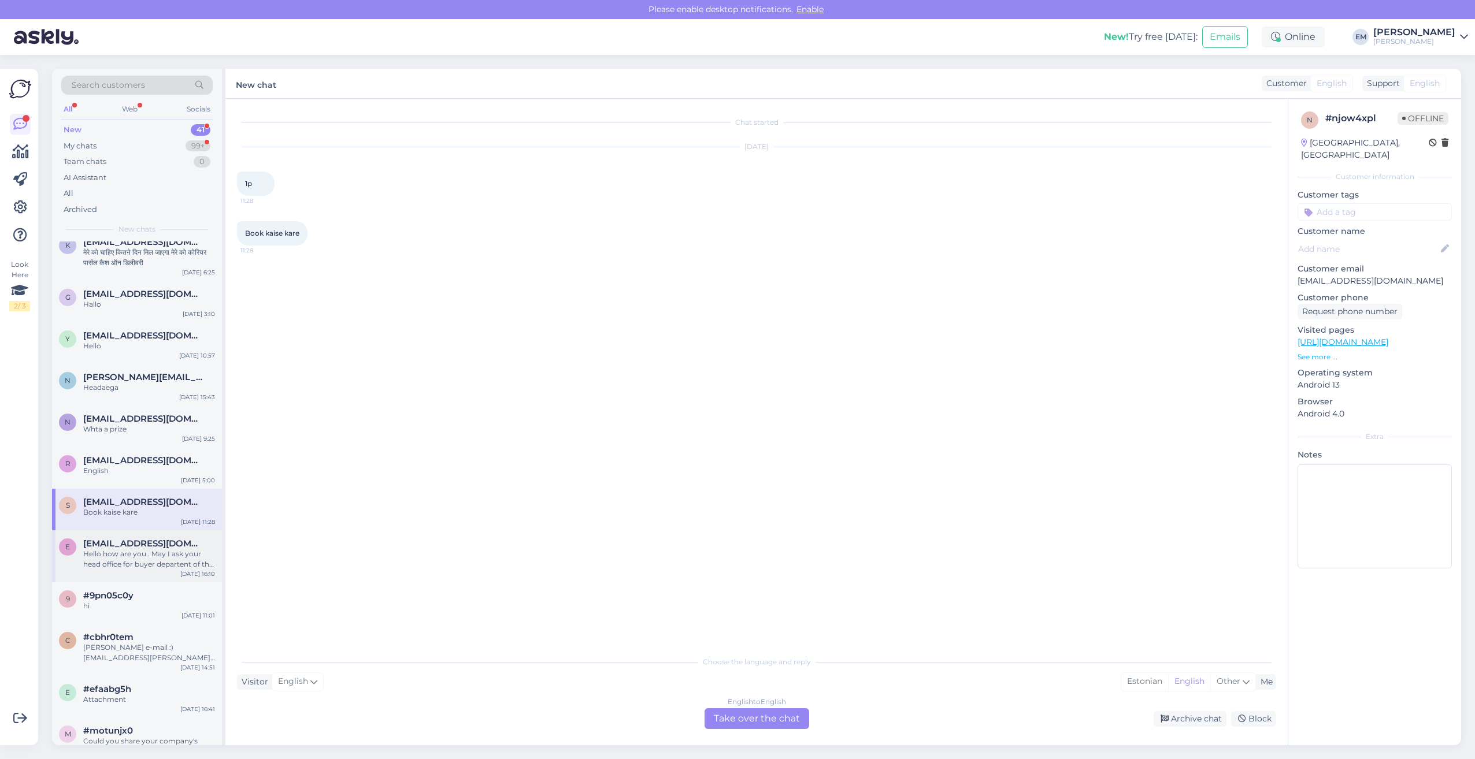
click at [113, 557] on div "Hello how are you . May I ask your head office for buyer departent of the sofas…" at bounding box center [149, 559] width 132 height 21
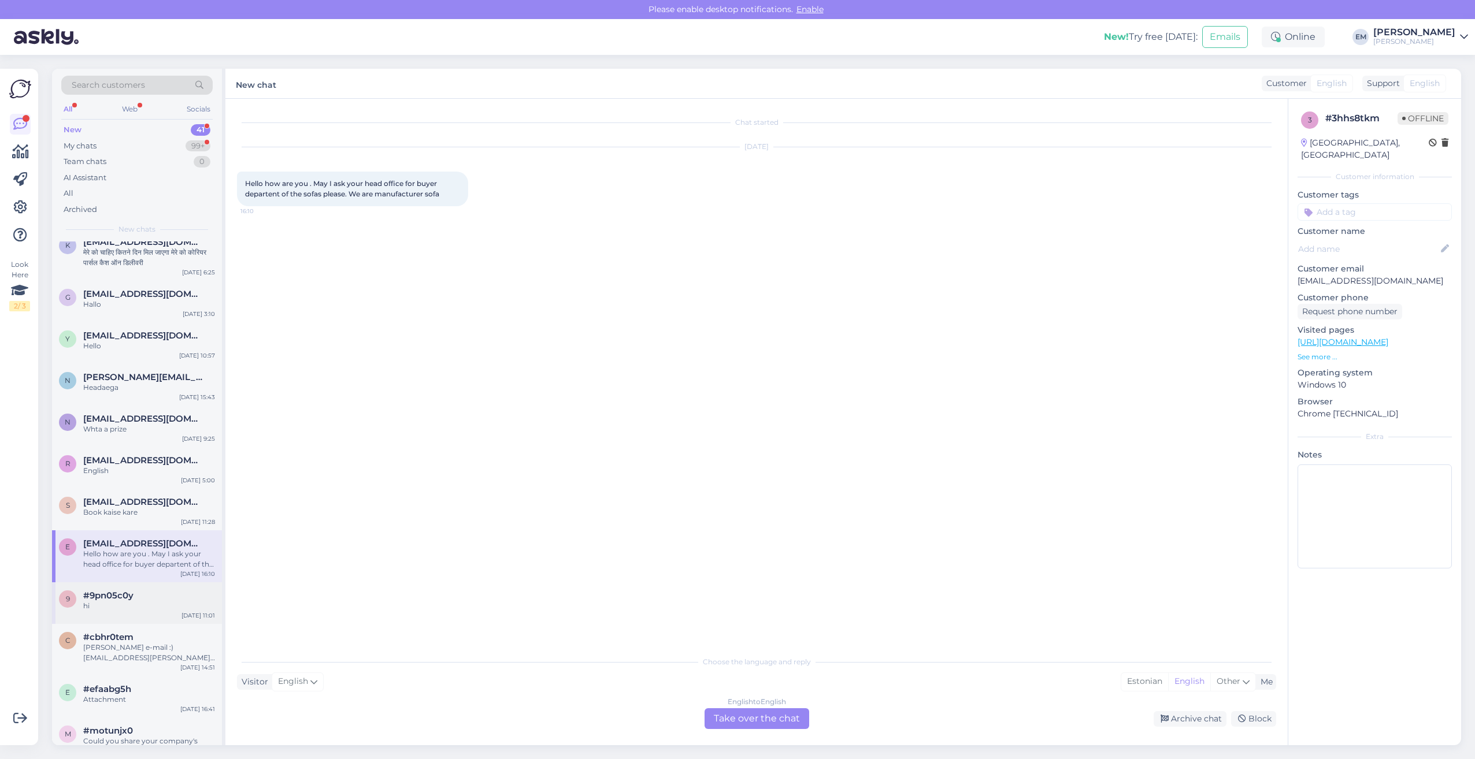
click at [113, 594] on span "#9pn05c0y" at bounding box center [108, 596] width 50 height 10
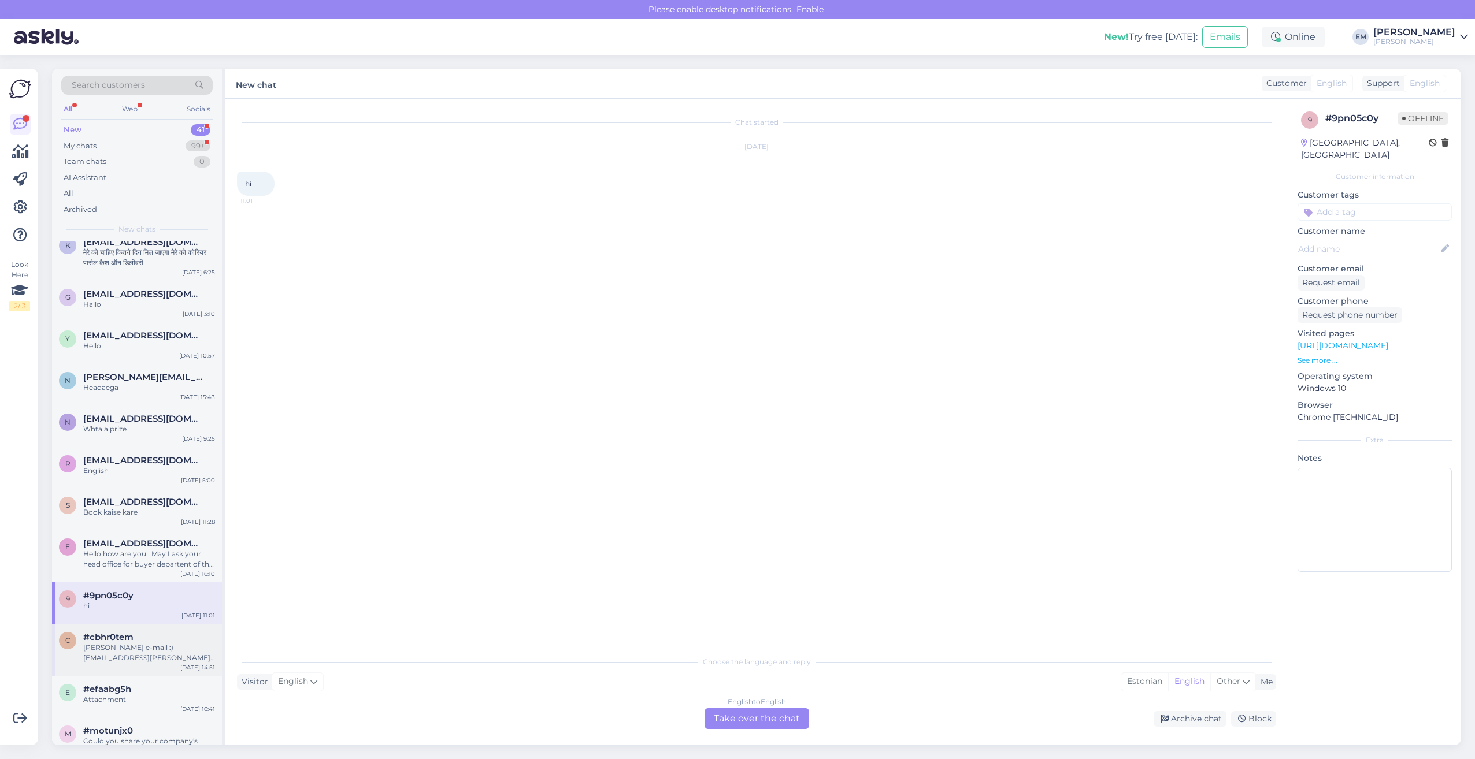
click at [109, 626] on div "c #cbhr0tem Ma jätan oma e-mail :) [EMAIL_ADDRESS][PERSON_NAME][DOMAIN_NAME] [D…" at bounding box center [137, 650] width 170 height 52
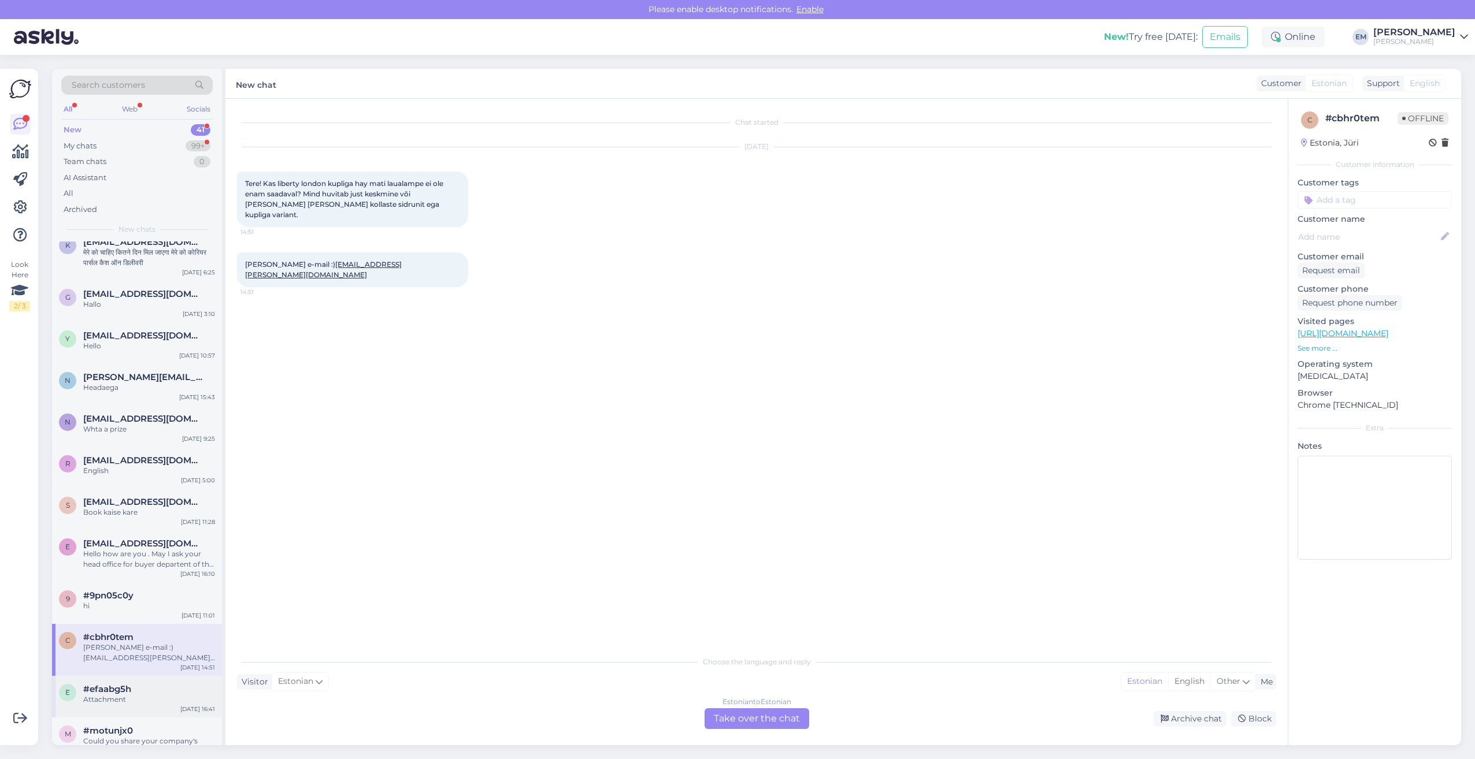
click at [109, 699] on div "Attachment" at bounding box center [149, 700] width 132 height 10
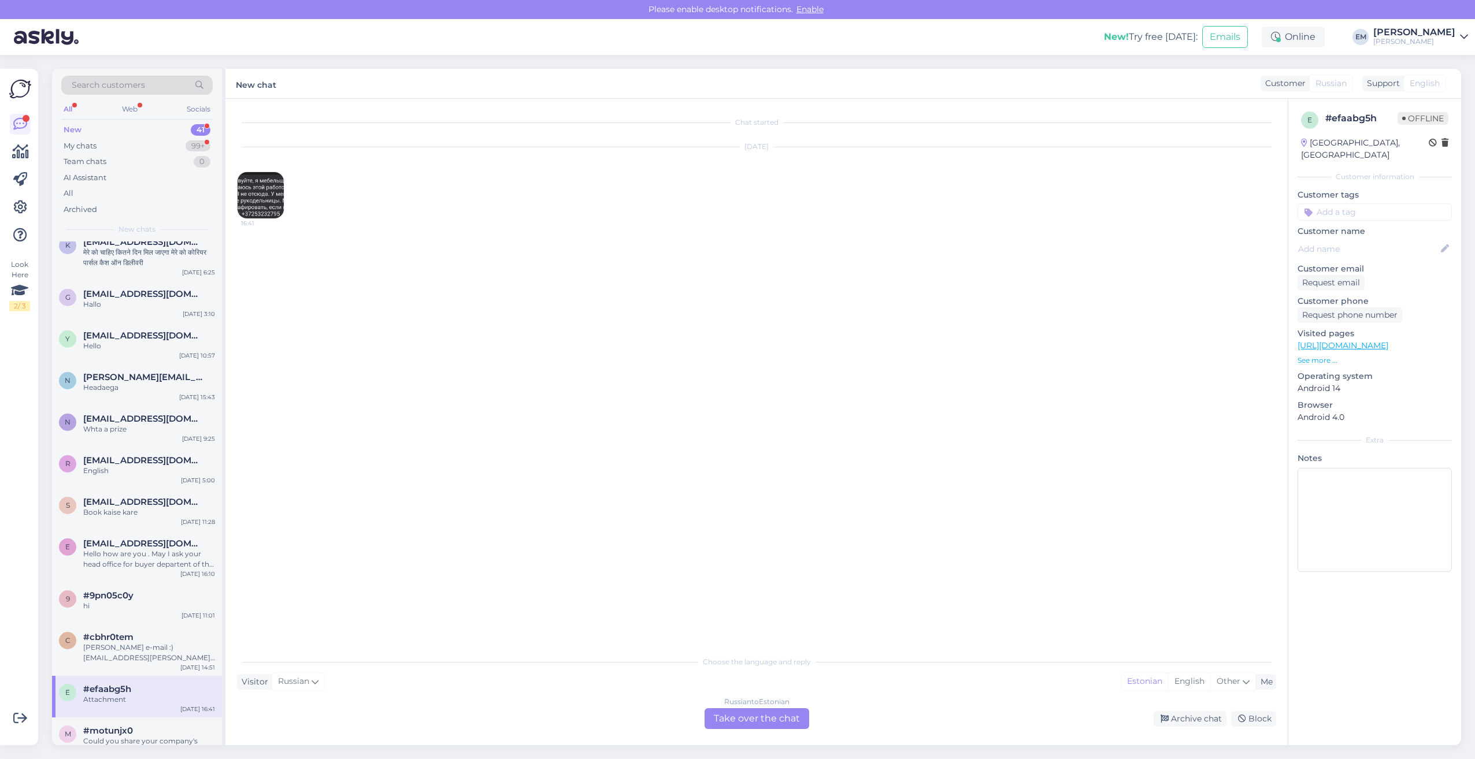
scroll to position [347, 0]
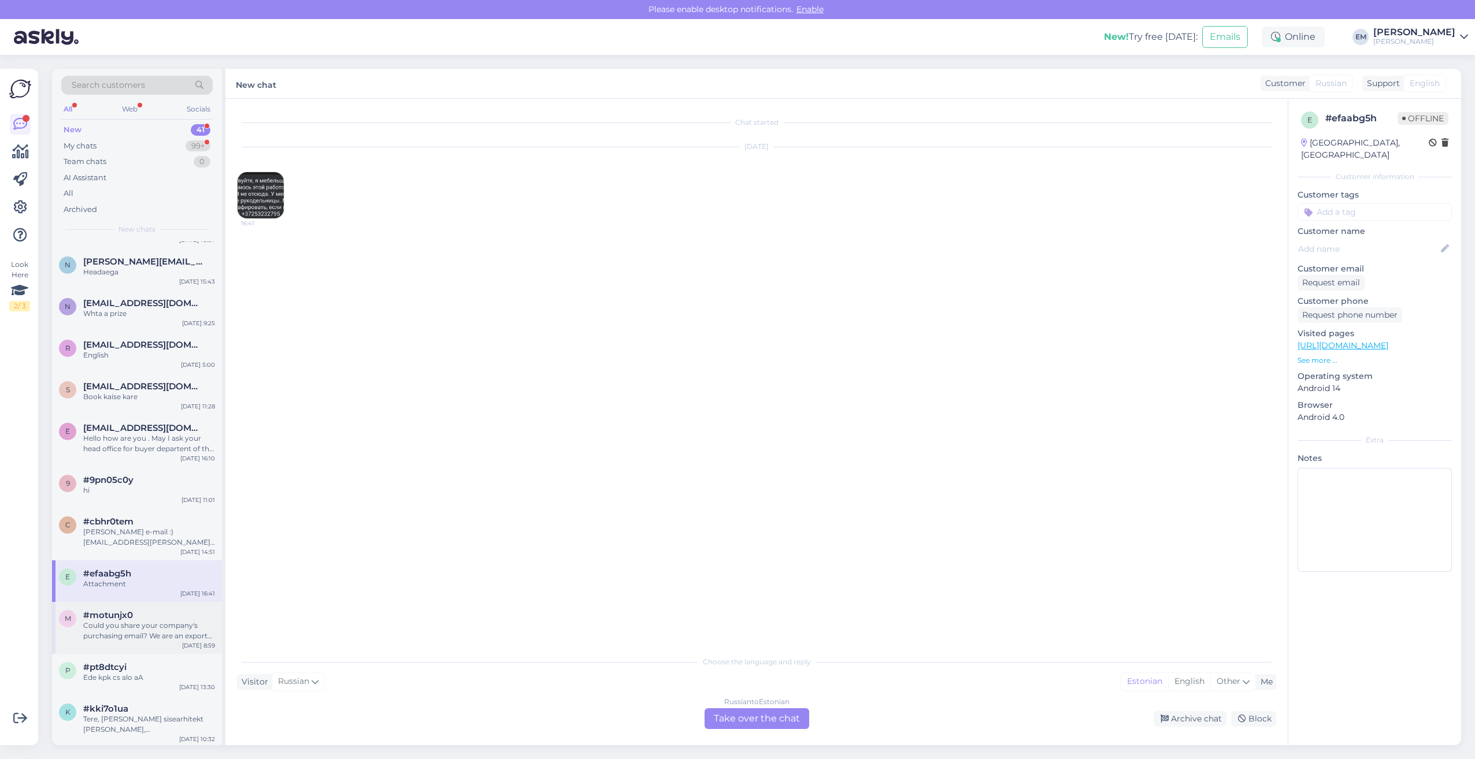
click at [109, 635] on div "Could you share your company's purchasing email? We are an exporter of furnitur…" at bounding box center [149, 631] width 132 height 21
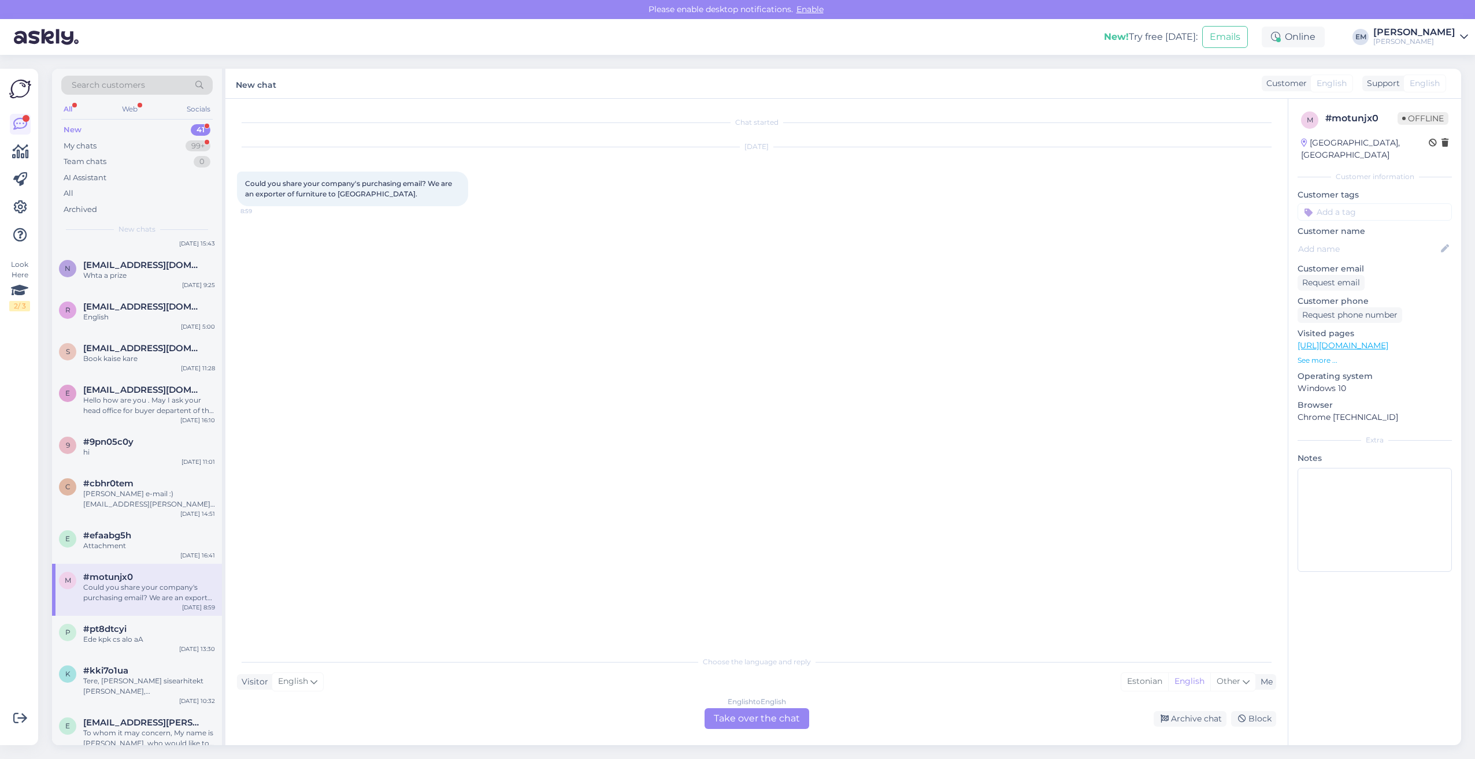
scroll to position [405, 0]
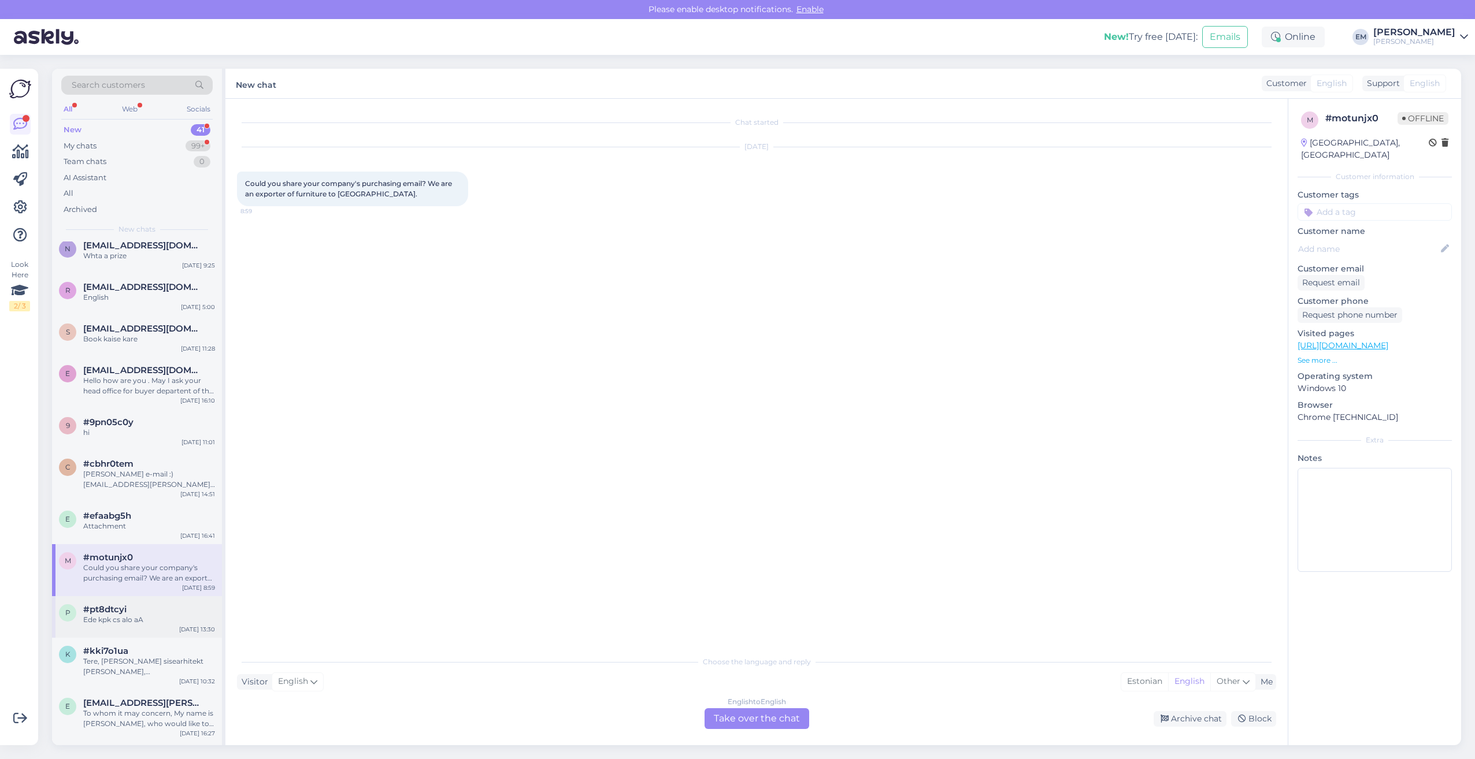
click at [109, 622] on div "Ede kpk cs alo aA" at bounding box center [149, 620] width 132 height 10
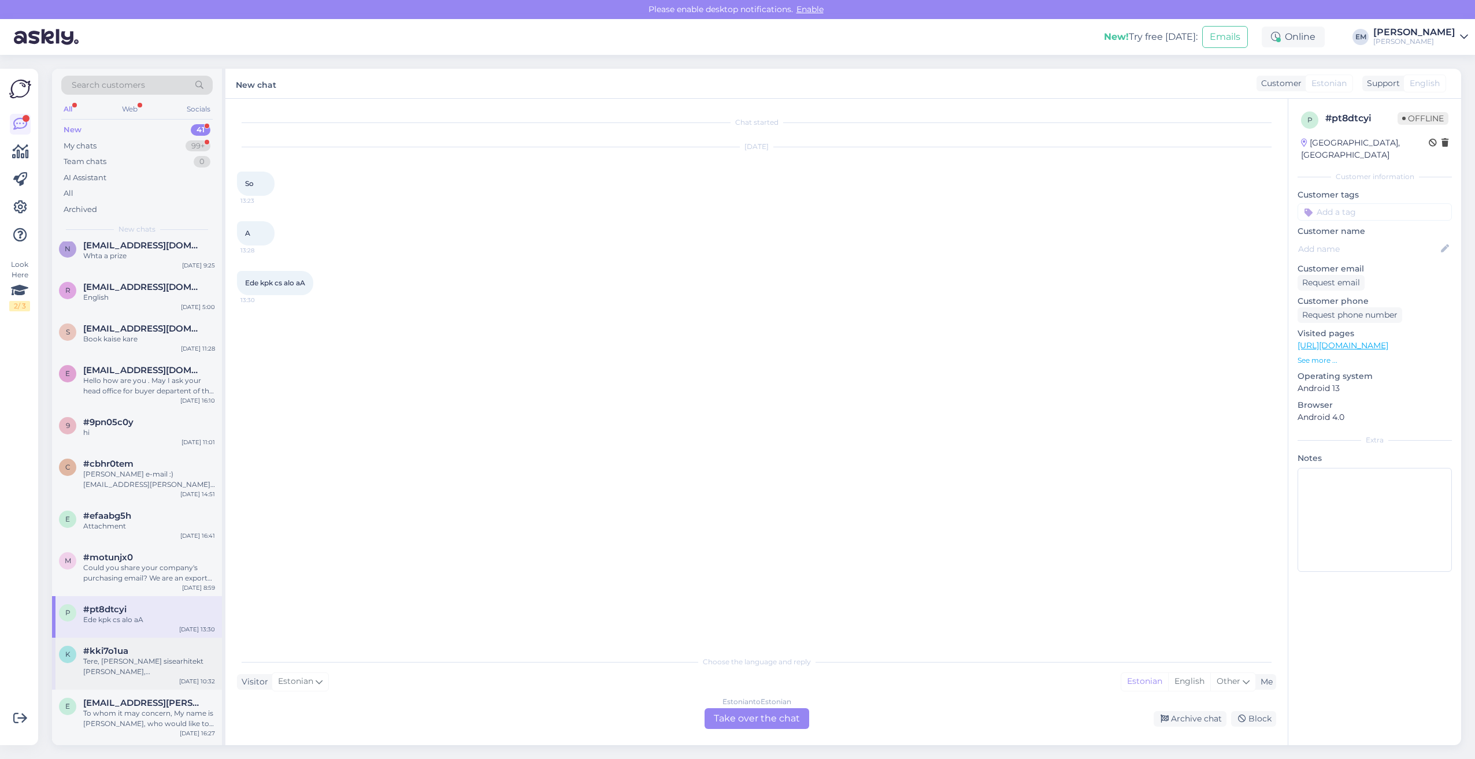
click at [112, 667] on div "Tere, [PERSON_NAME] sisearhitekt [PERSON_NAME], sisearhitektuuribüroost VLS. Mu…" at bounding box center [149, 667] width 132 height 21
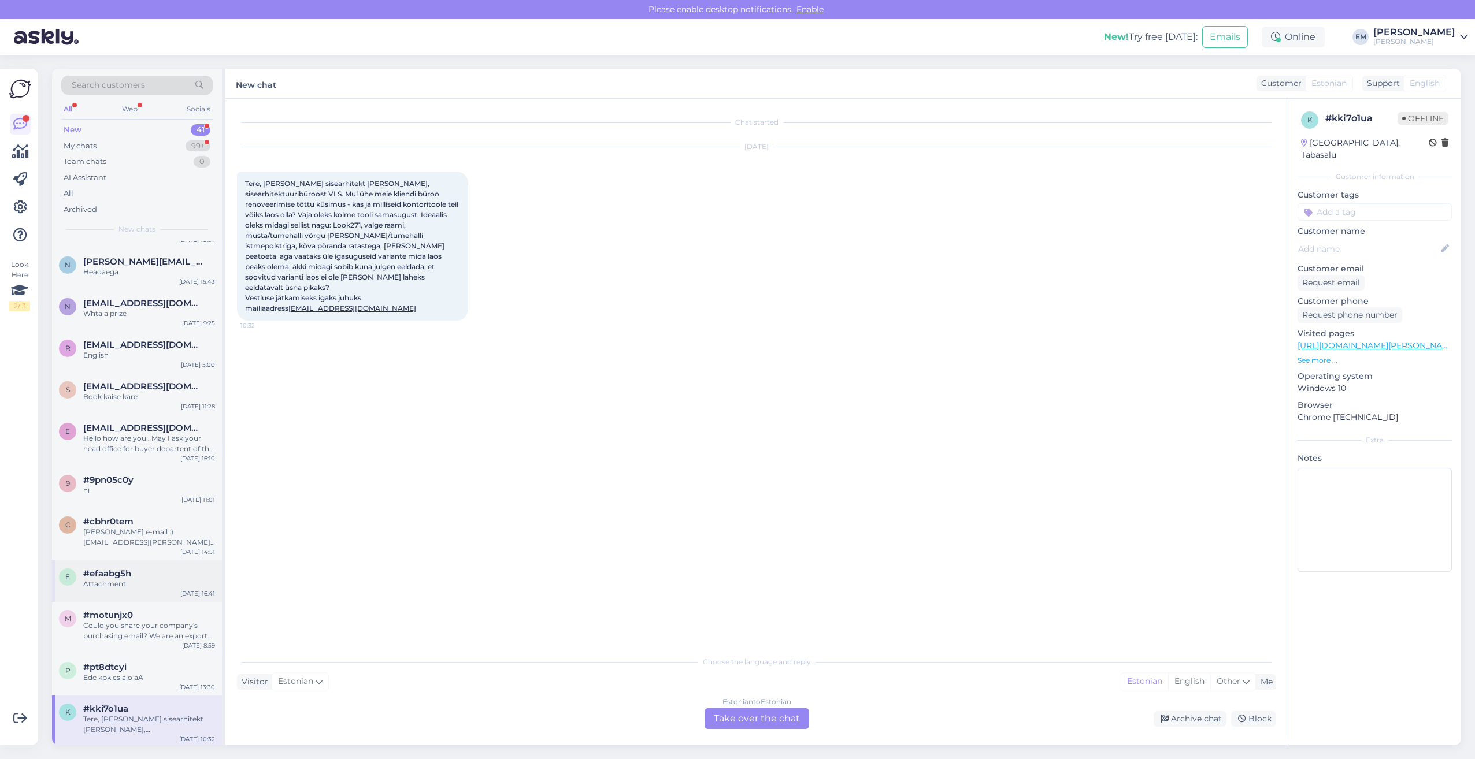
scroll to position [289, 0]
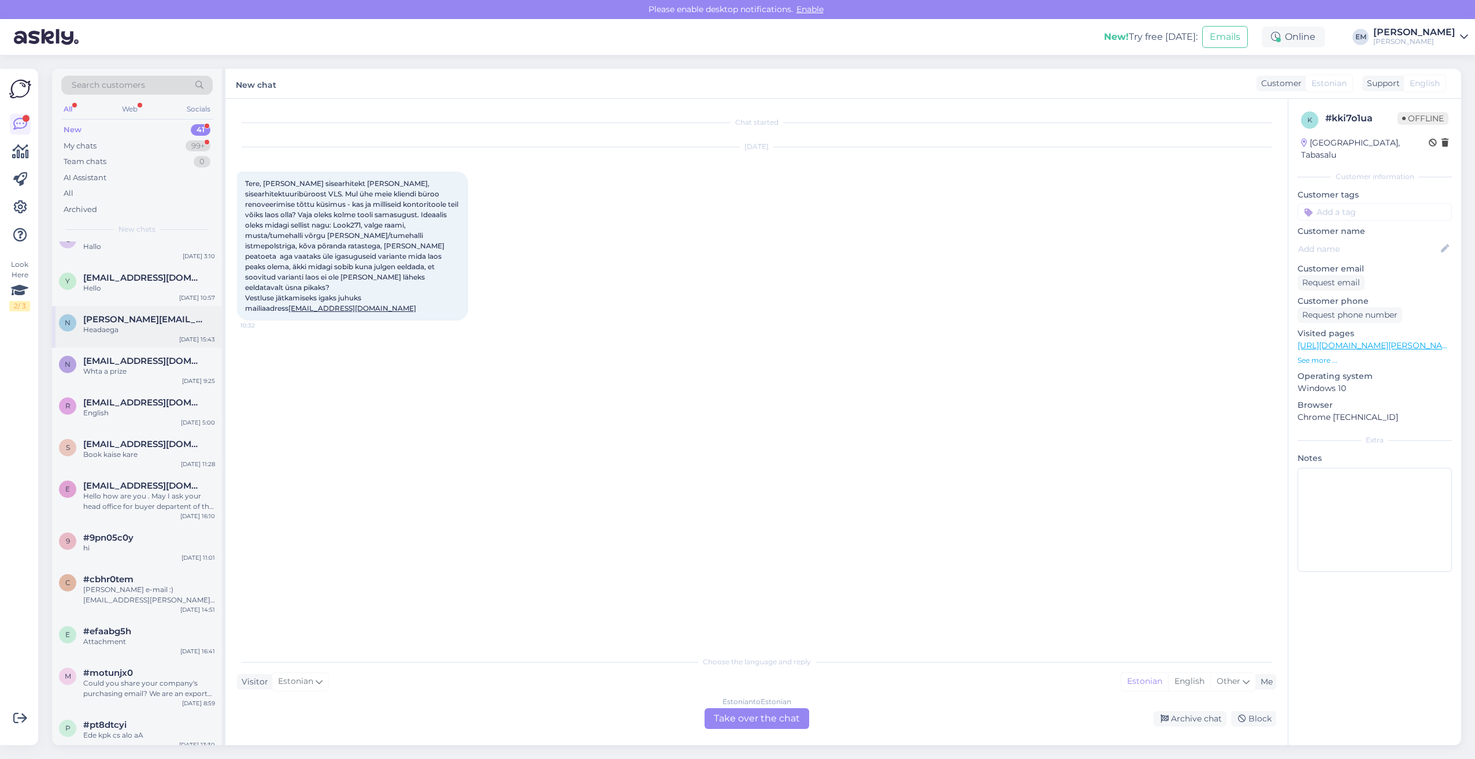
click at [124, 321] on span "[PERSON_NAME][EMAIL_ADDRESS][PERSON_NAME][DOMAIN_NAME]" at bounding box center [143, 319] width 120 height 10
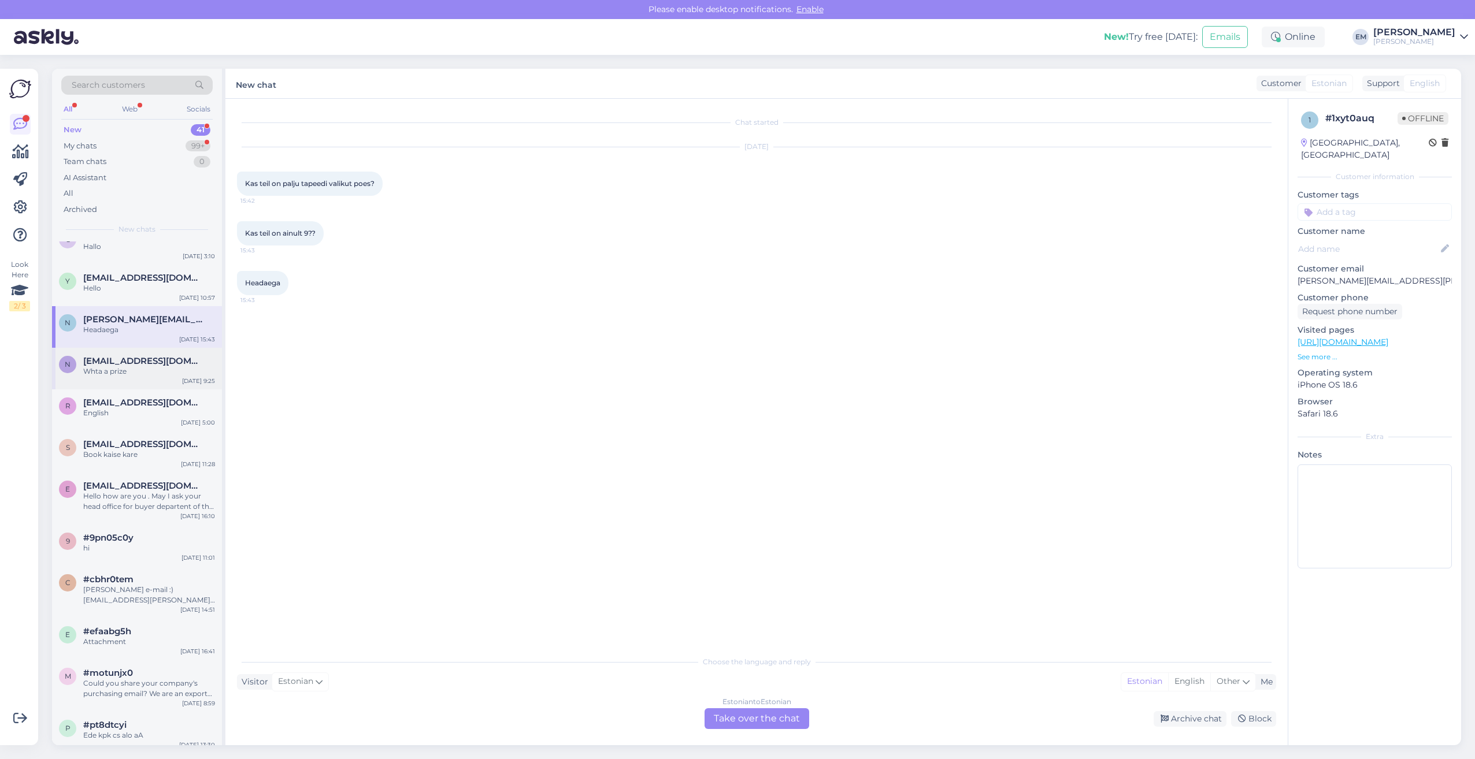
click at [124, 361] on span "[EMAIL_ADDRESS][DOMAIN_NAME]" at bounding box center [143, 361] width 120 height 10
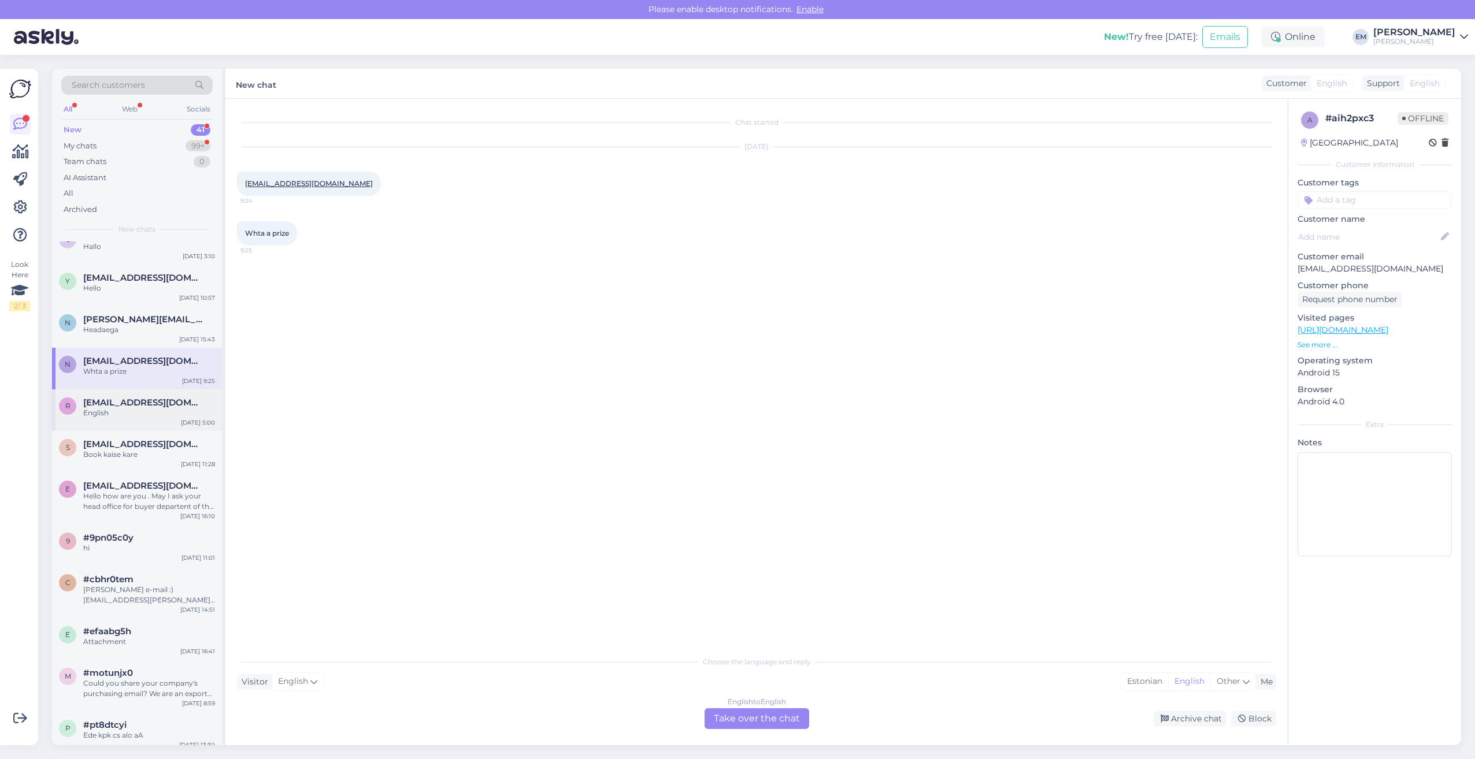
click at [120, 401] on span "[EMAIL_ADDRESS][DOMAIN_NAME]" at bounding box center [143, 403] width 120 height 10
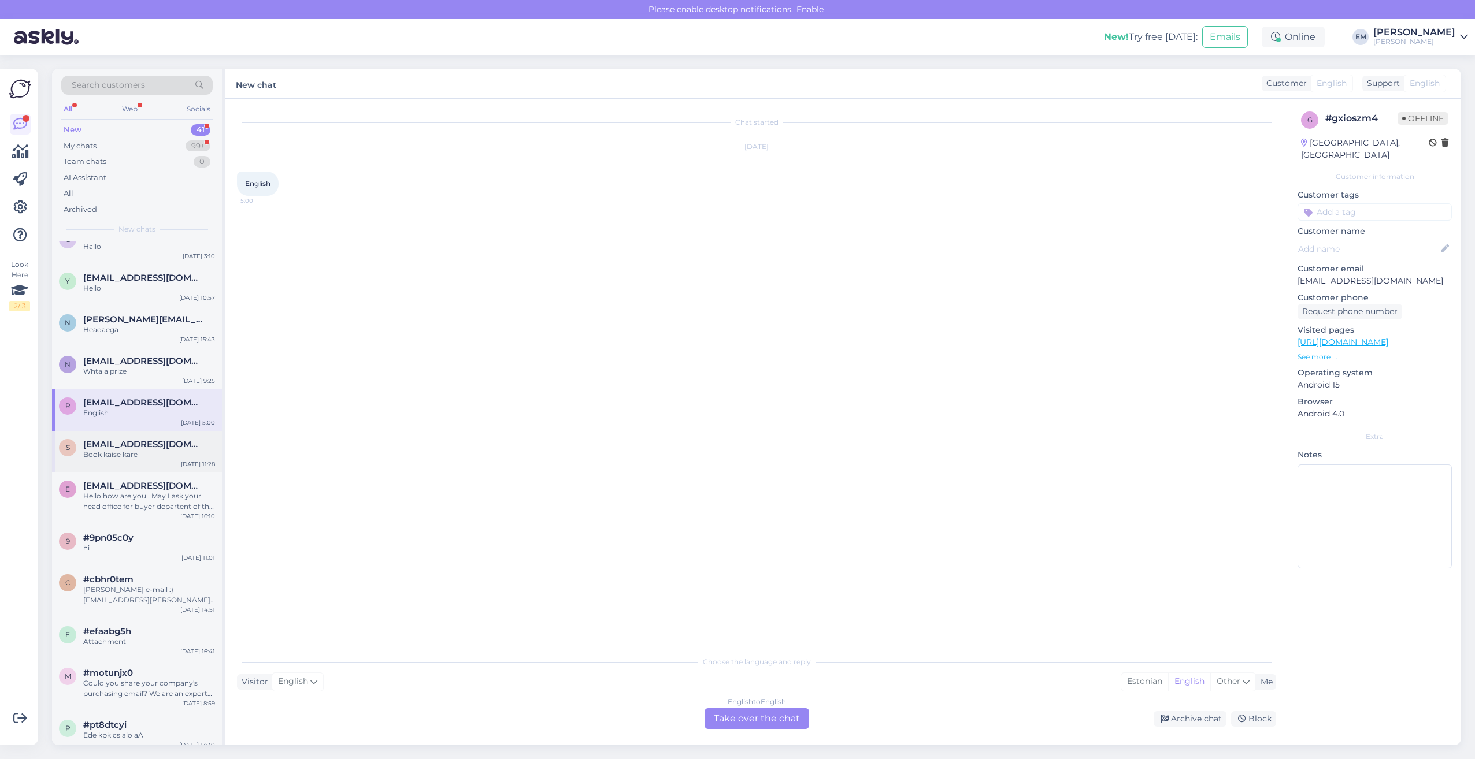
click at [116, 465] on div "s [EMAIL_ADDRESS][DOMAIN_NAME] Book kaise kare [DATE] 11:28" at bounding box center [137, 452] width 170 height 42
click at [117, 516] on div "e [EMAIL_ADDRESS][DOMAIN_NAME] Hello how are you . May I ask your head office f…" at bounding box center [137, 499] width 170 height 52
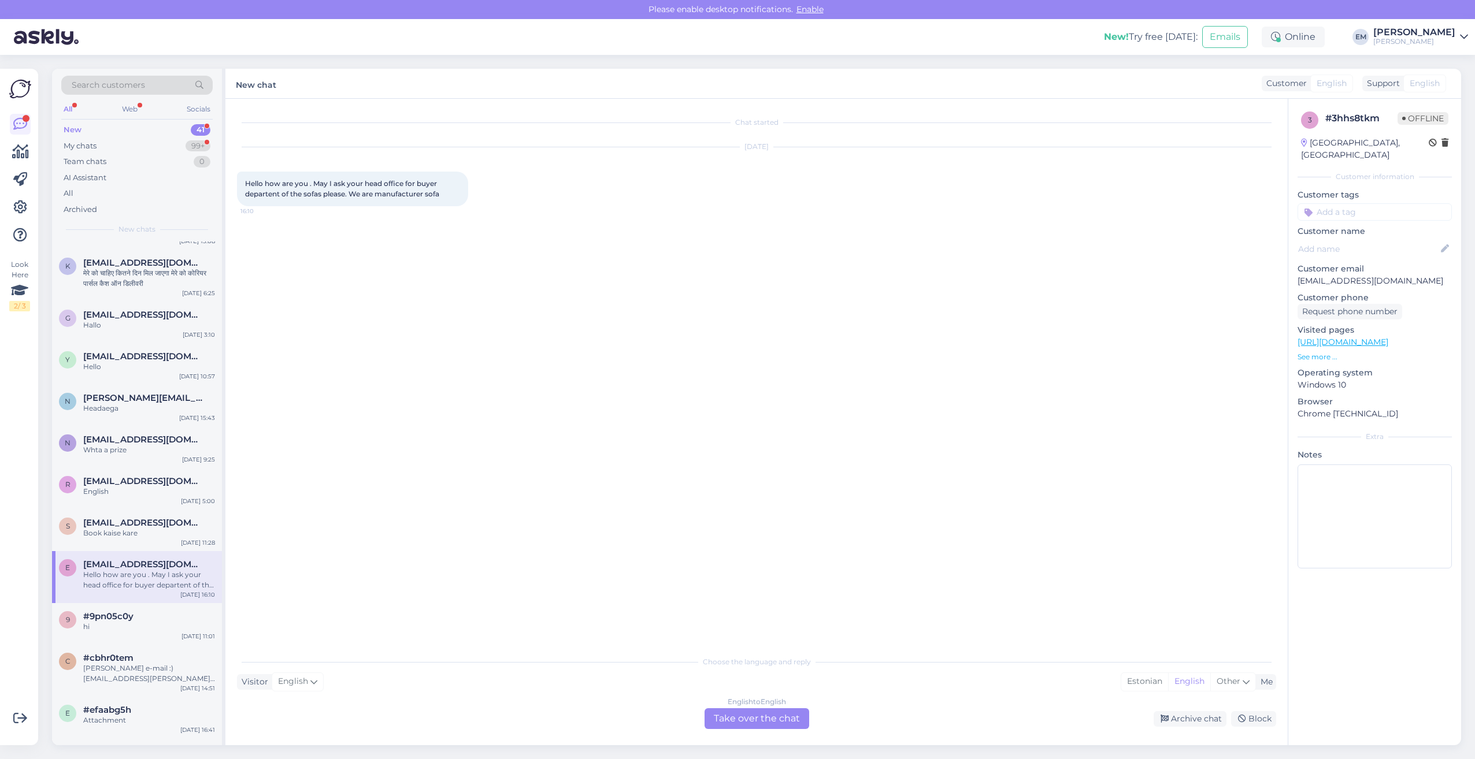
scroll to position [58, 0]
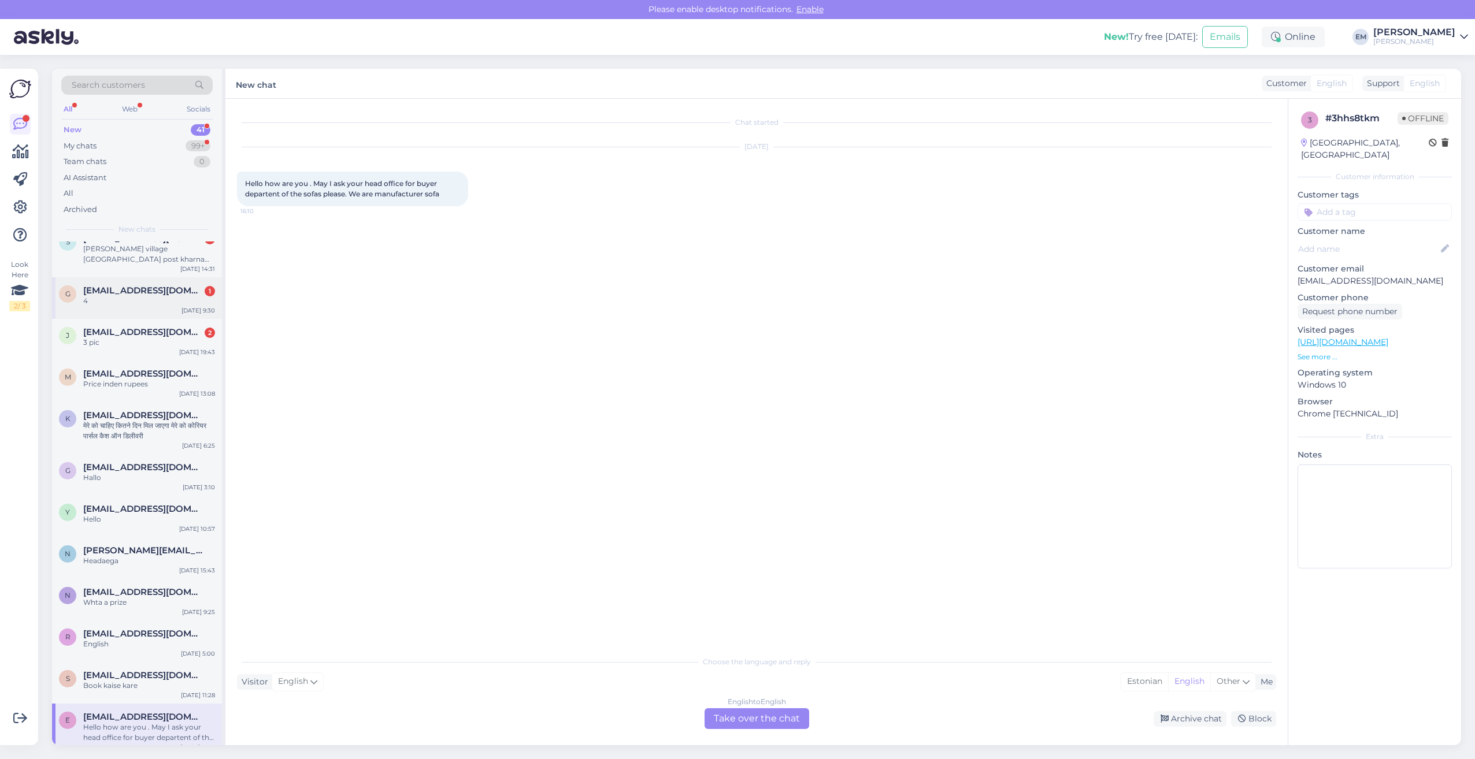
click at [107, 318] on div "g [EMAIL_ADDRESS][DOMAIN_NAME] 1 4 [DATE] 9:30" at bounding box center [137, 298] width 170 height 42
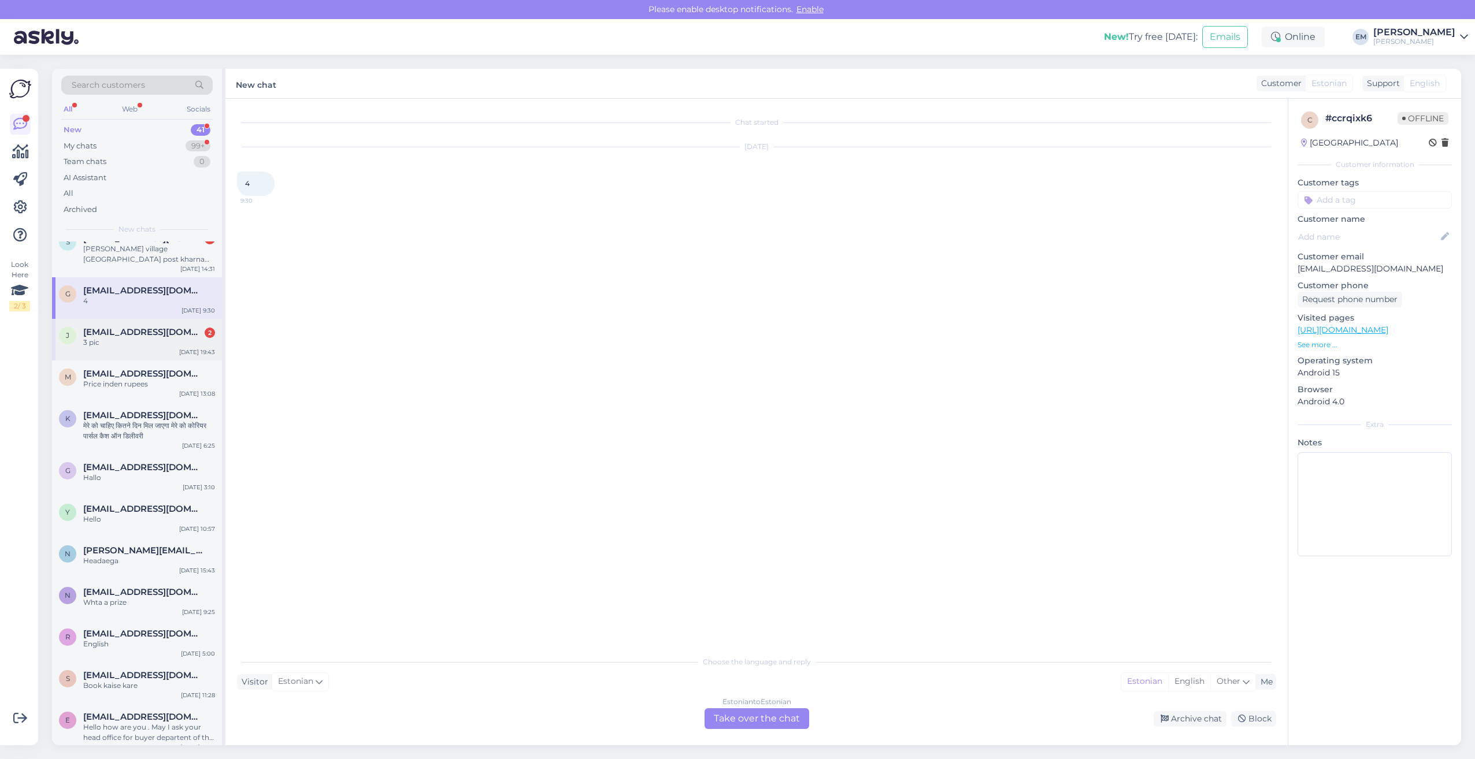
click at [107, 351] on div "j [EMAIL_ADDRESS][DOMAIN_NAME] 2 3 pic [DATE] 19:43" at bounding box center [137, 340] width 170 height 42
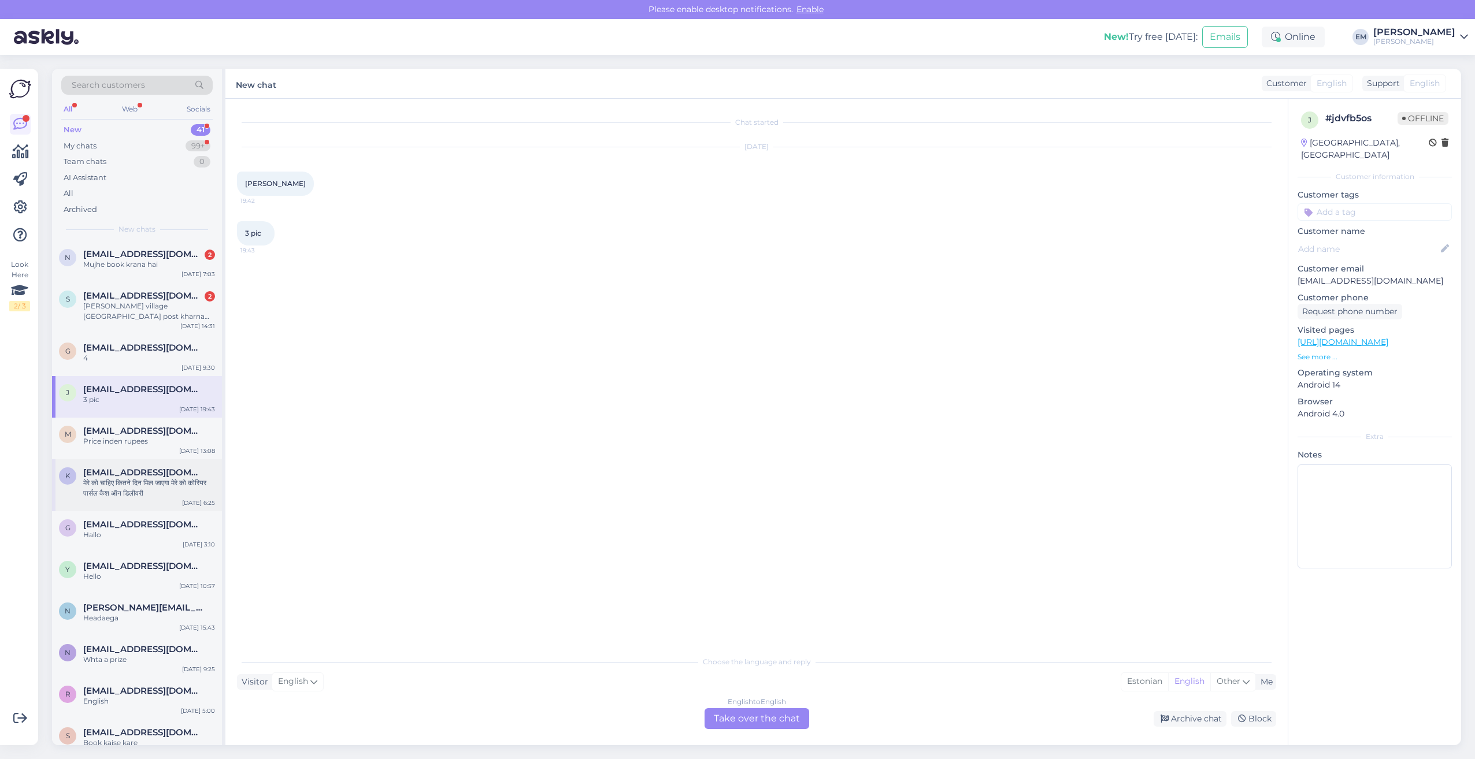
scroll to position [0, 0]
click at [118, 270] on div "n [EMAIL_ADDRESS][DOMAIN_NAME] 2 Mujhe book krana hai [DATE] 7:03" at bounding box center [137, 263] width 170 height 42
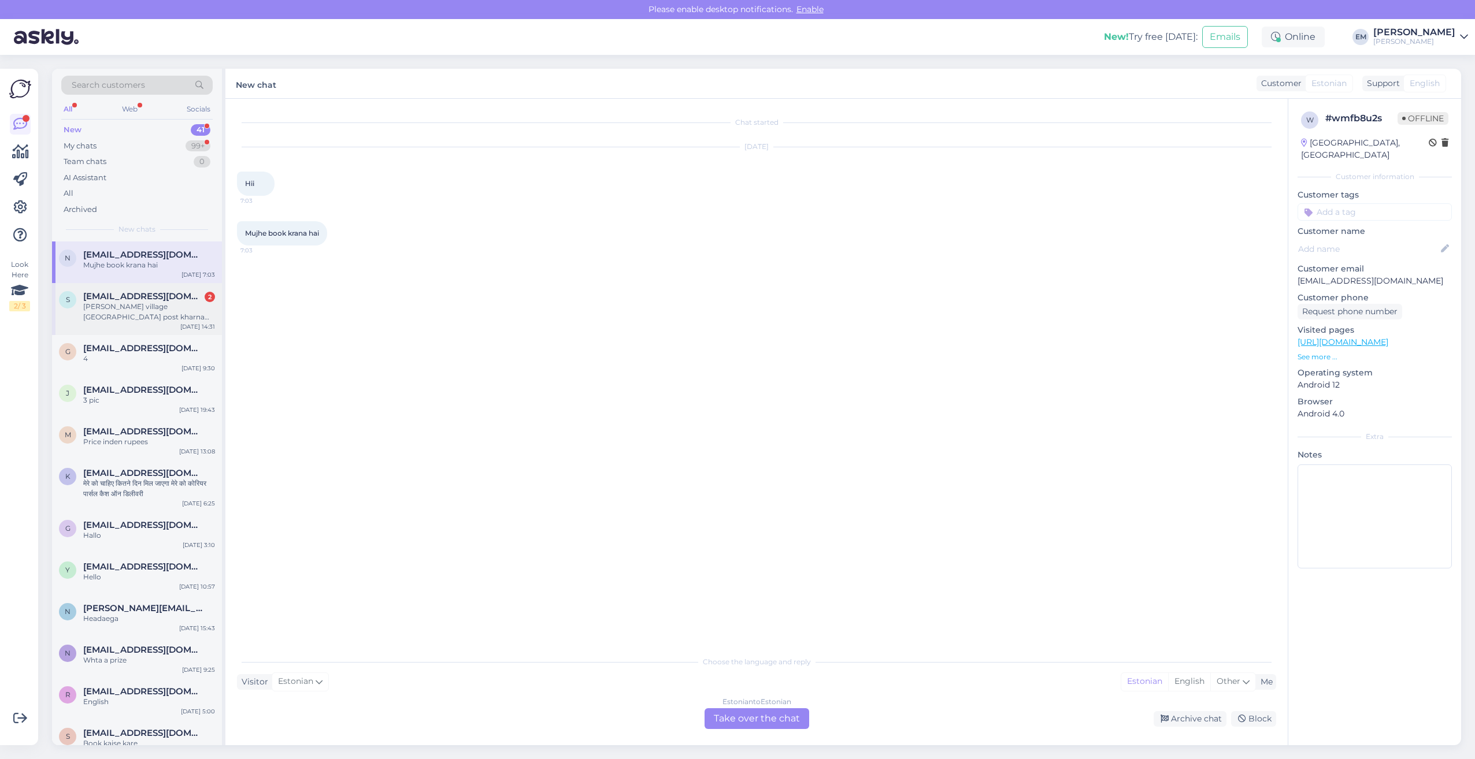
click at [123, 312] on div "[PERSON_NAME] village [GEOGRAPHIC_DATA] post kharna thana chandan distick banka…" at bounding box center [149, 312] width 132 height 21
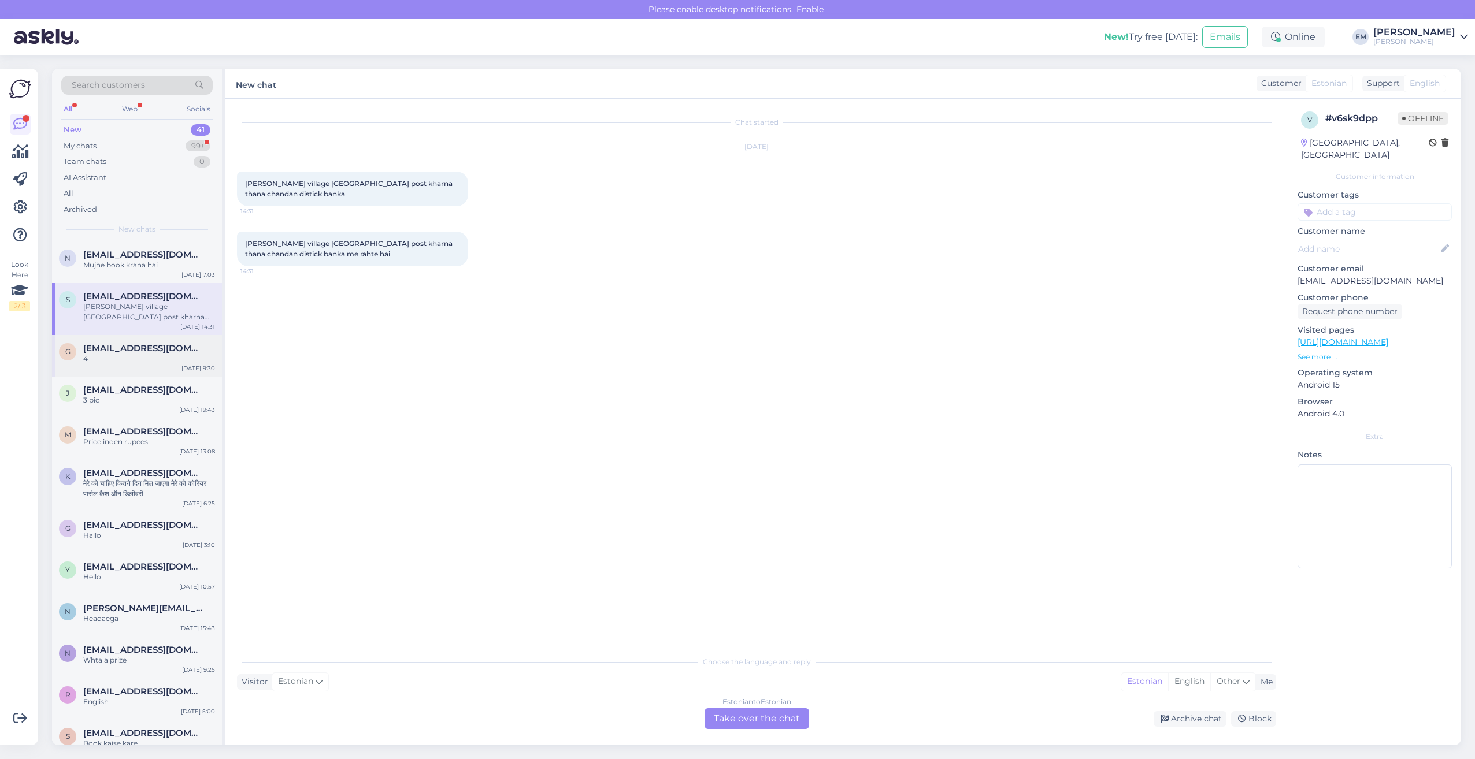
click at [124, 350] on span "[EMAIL_ADDRESS][DOMAIN_NAME]" at bounding box center [143, 348] width 120 height 10
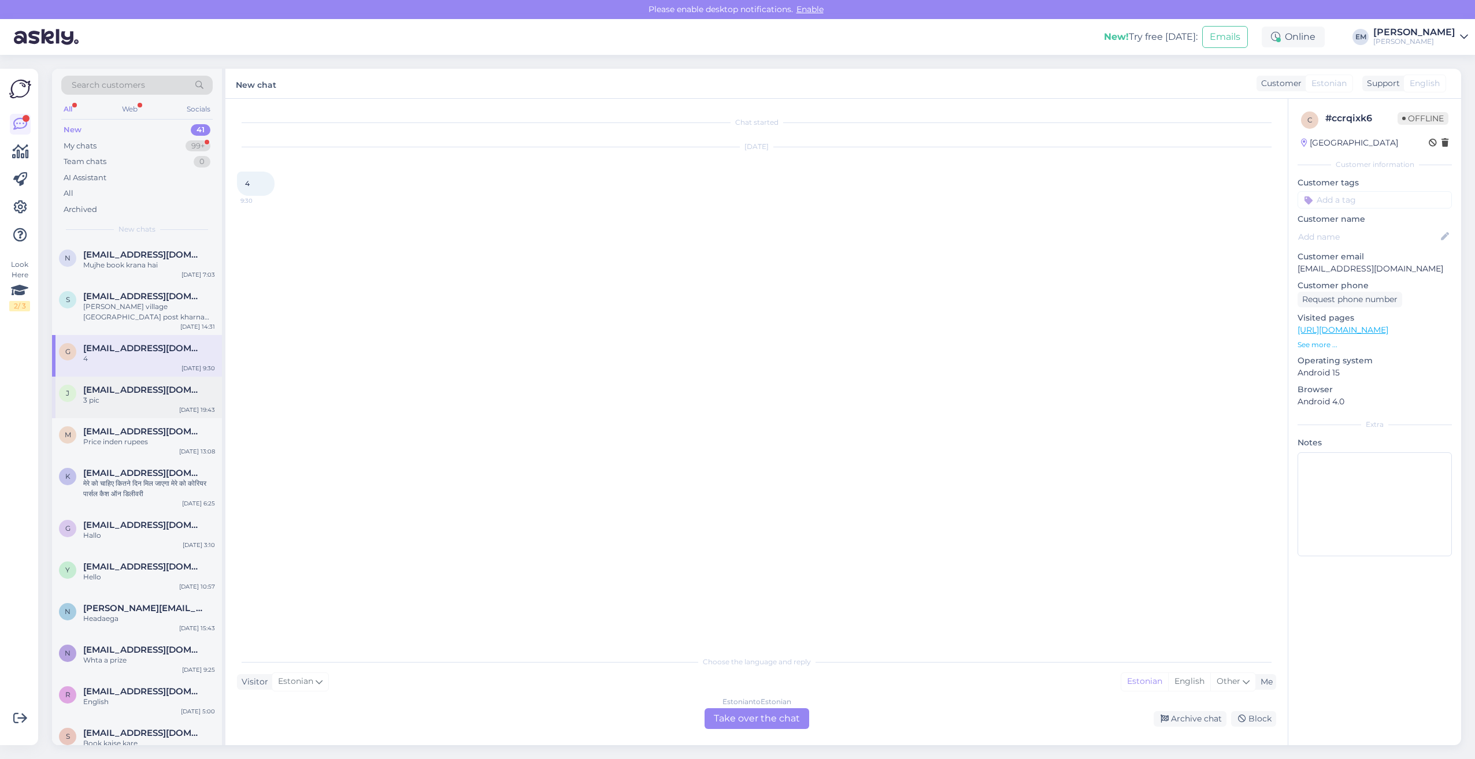
click at [124, 389] on span "[EMAIL_ADDRESS][DOMAIN_NAME]" at bounding box center [143, 390] width 120 height 10
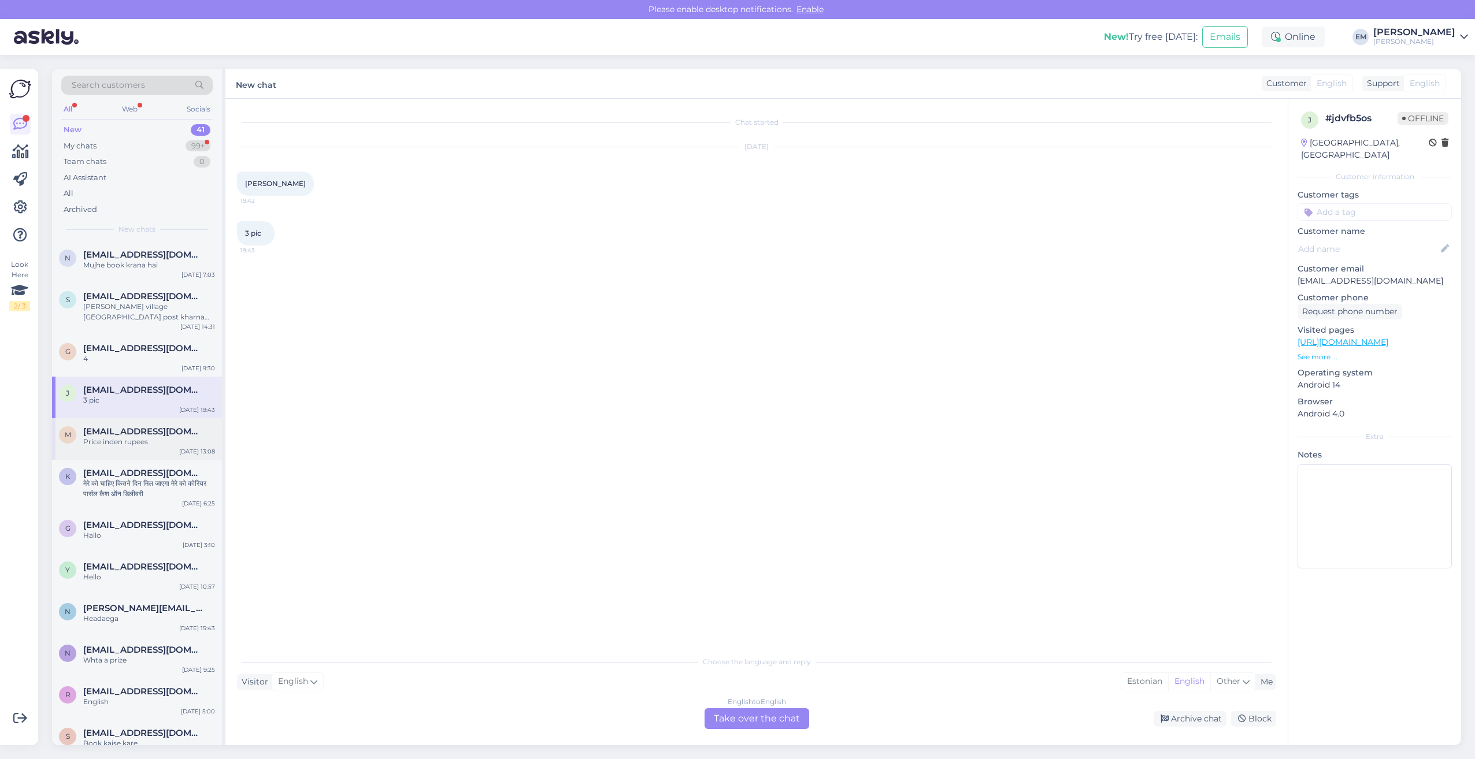
drag, startPoint x: 125, startPoint y: 425, endPoint x: 125, endPoint y: 447, distance: 22.0
click at [125, 425] on div "m [EMAIL_ADDRESS][DOMAIN_NAME] Price inden rupees [DATE] 13:08" at bounding box center [137, 439] width 170 height 42
click at [107, 151] on div "My chats 99+" at bounding box center [136, 146] width 151 height 16
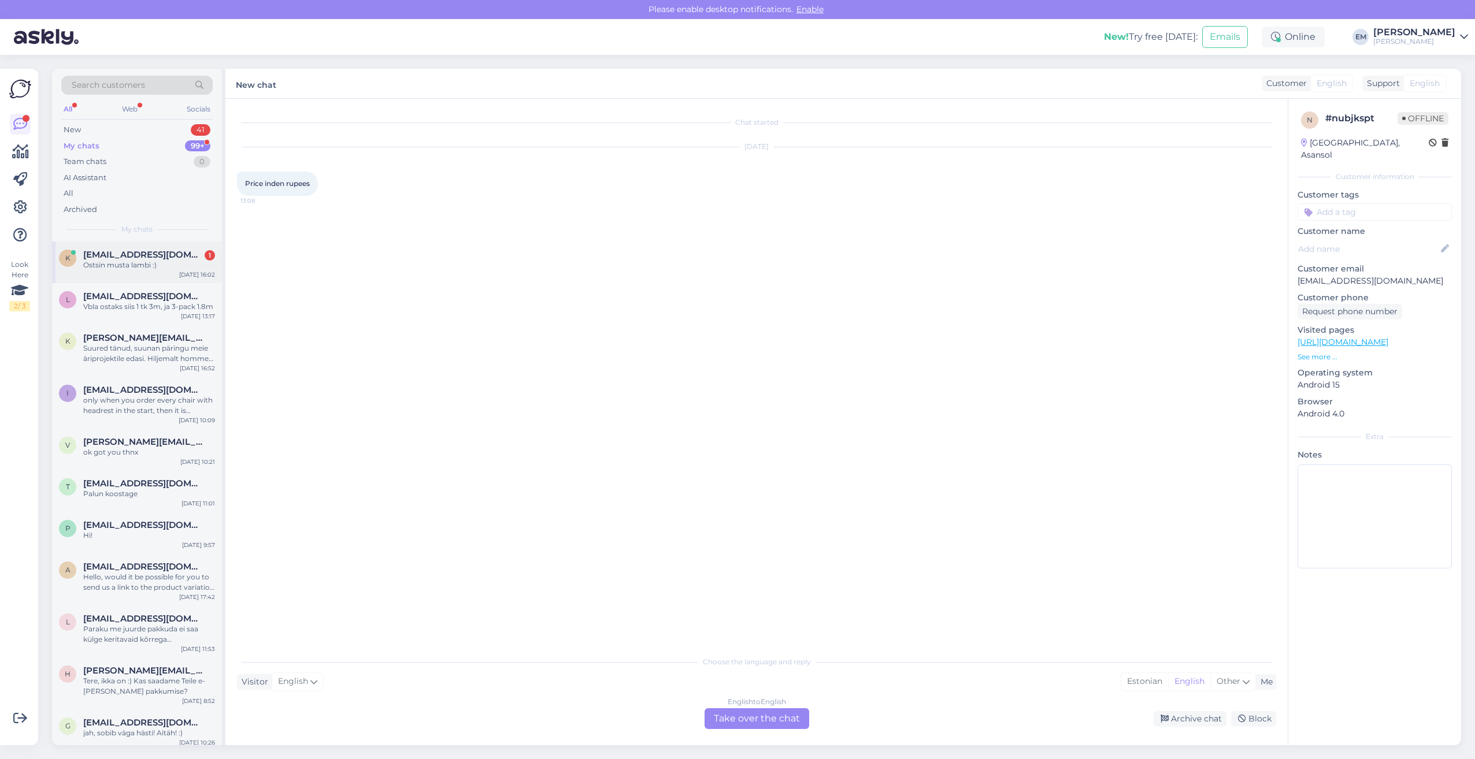
click at [108, 269] on div "Ostsin musta lambi :)" at bounding box center [149, 265] width 132 height 10
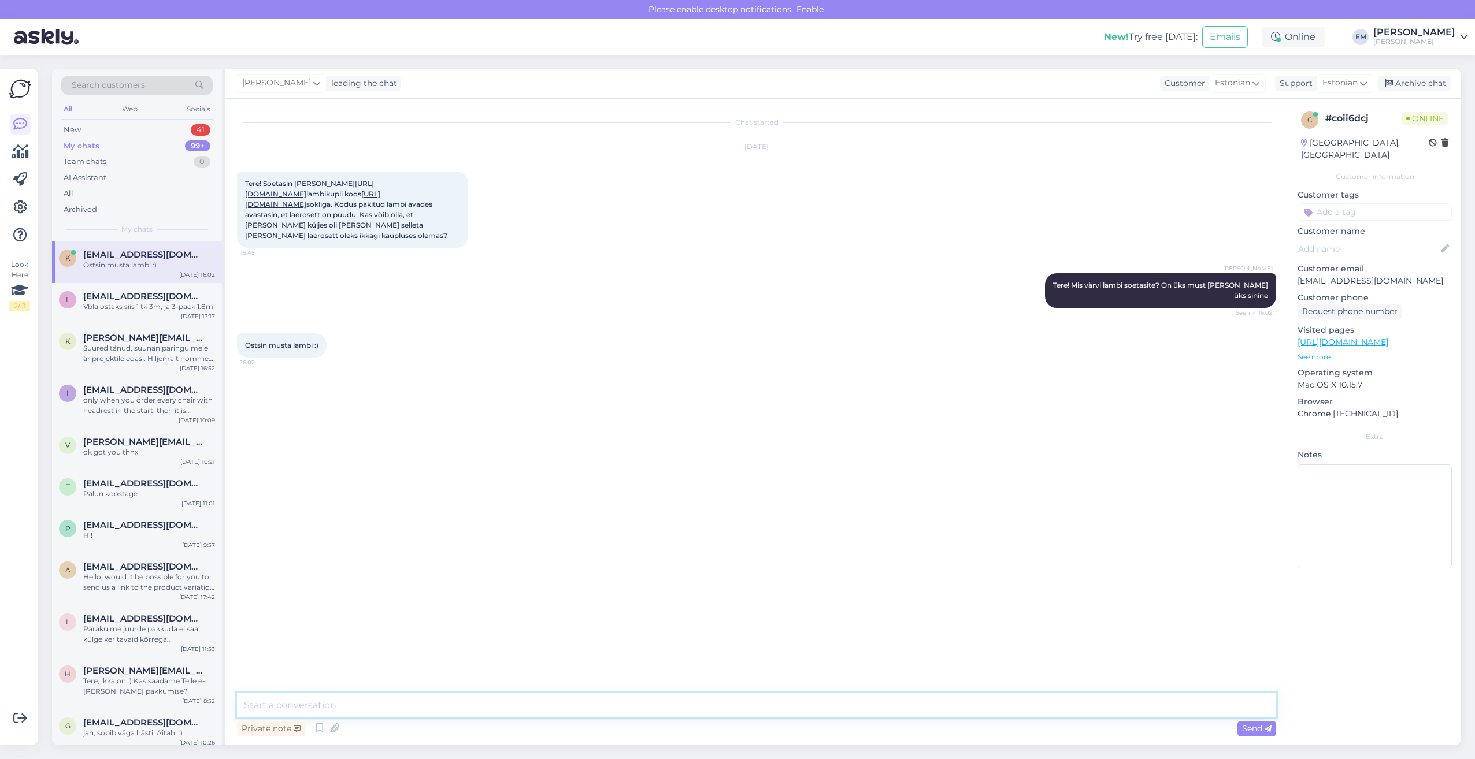
click at [339, 705] on textarea at bounding box center [756, 706] width 1039 height 24
click at [325, 700] on textarea at bounding box center [756, 706] width 1039 height 24
type textarea "Siis on täitsa olemas. Jätan siis kassasse teie nimele."
